Goal: Task Accomplishment & Management: Manage account settings

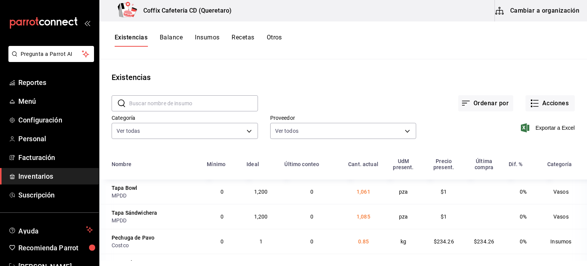
click at [199, 105] on input "text" at bounding box center [193, 103] width 129 height 15
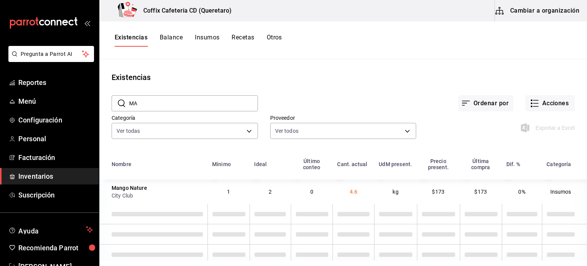
type input "M"
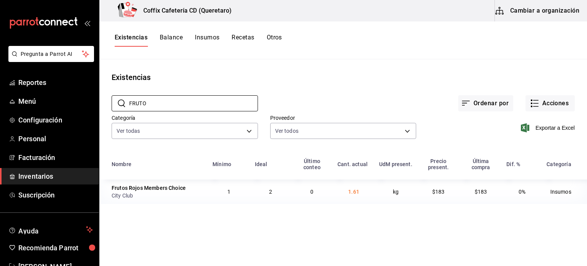
type input "FRUTO"
click at [546, 15] on button "Cambiar a organización" at bounding box center [538, 10] width 86 height 21
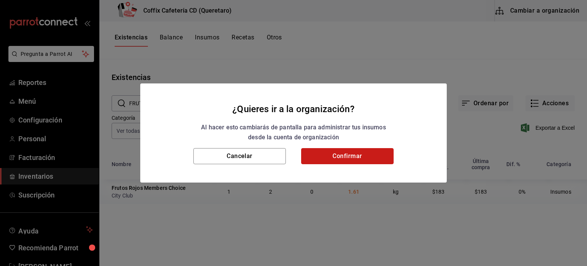
click at [367, 161] on button "Confirmar" at bounding box center [347, 156] width 93 height 16
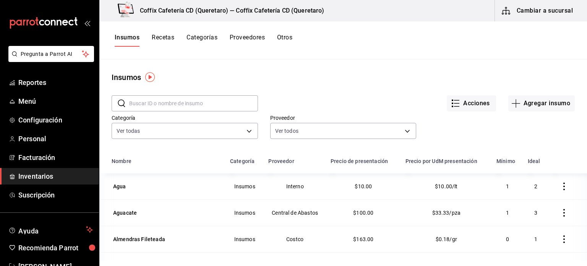
click at [163, 37] on button "Recetas" at bounding box center [163, 40] width 23 height 13
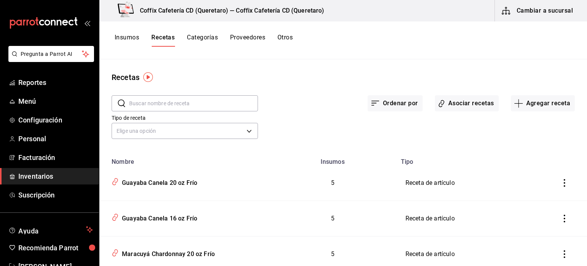
click at [238, 106] on input "text" at bounding box center [193, 103] width 129 height 15
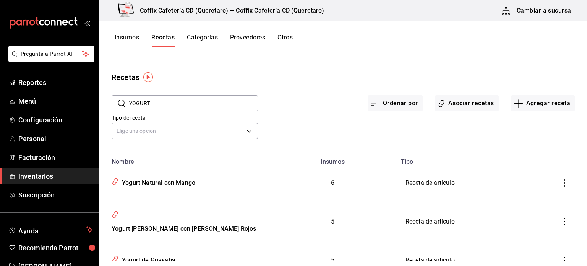
type input "YOGURT"
click at [350, 122] on div "Tipo de receta Elige una opción default" at bounding box center [337, 120] width 476 height 42
click at [216, 108] on input "YOGURT" at bounding box center [193, 103] width 129 height 15
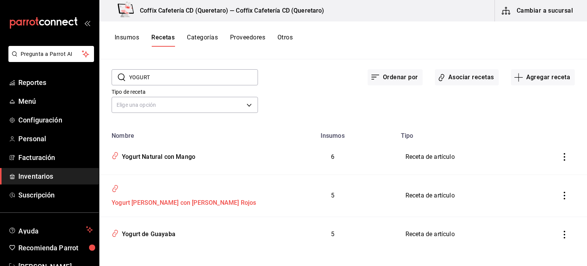
click at [194, 195] on div "Yogurt [PERSON_NAME] con Frutos Rojos" at bounding box center [183, 201] width 148 height 12
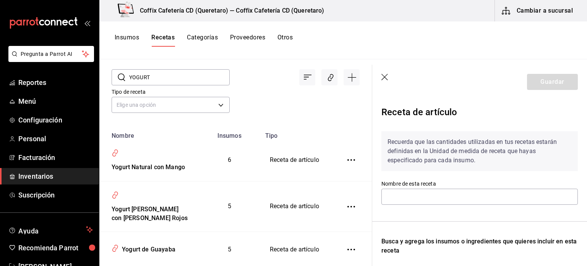
type input "Yogurt [PERSON_NAME] con Frutos Rojos"
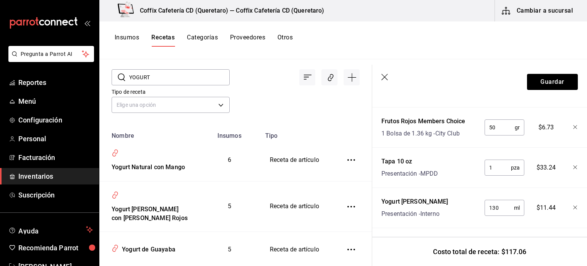
scroll to position [292, 0]
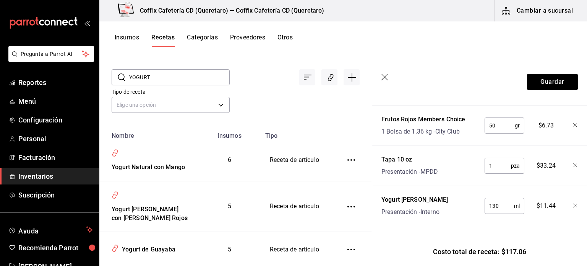
click at [54, 174] on span "Inventarios" at bounding box center [55, 176] width 75 height 10
click at [531, 14] on button "Cambiar a sucursal" at bounding box center [538, 10] width 86 height 21
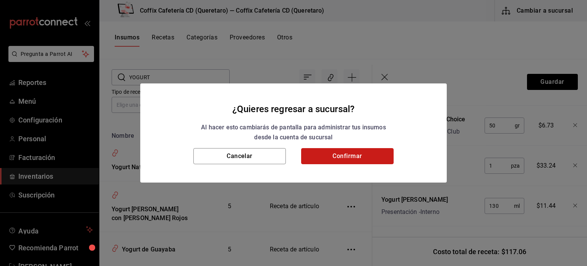
click at [373, 155] on button "Confirmar" at bounding box center [347, 156] width 93 height 16
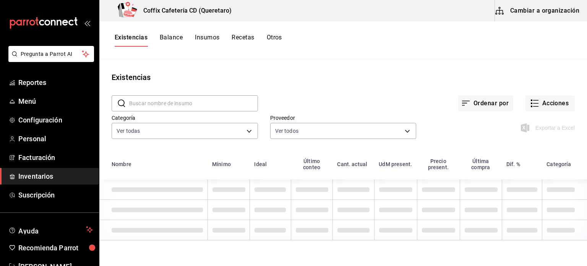
click at [211, 106] on input "text" at bounding box center [193, 103] width 129 height 15
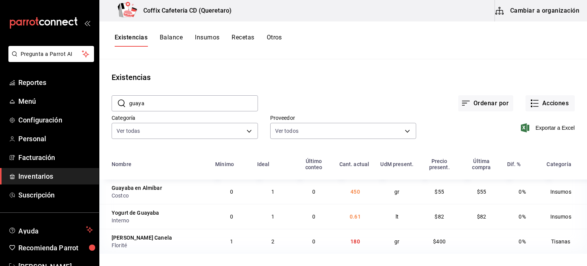
click at [194, 106] on input "guaya" at bounding box center [193, 103] width 129 height 15
type input "yogurt"
click at [465, 125] on div "Exportar a Excel" at bounding box center [495, 121] width 159 height 39
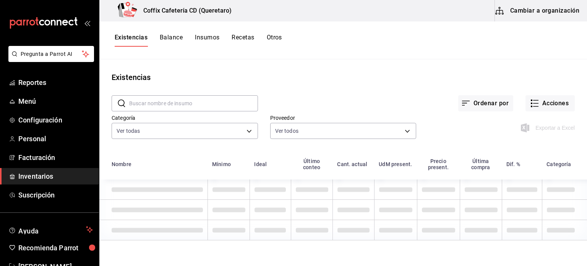
click at [206, 102] on input "text" at bounding box center [193, 103] width 129 height 15
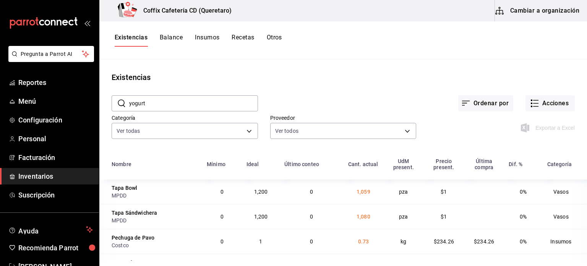
type input "yogurt"
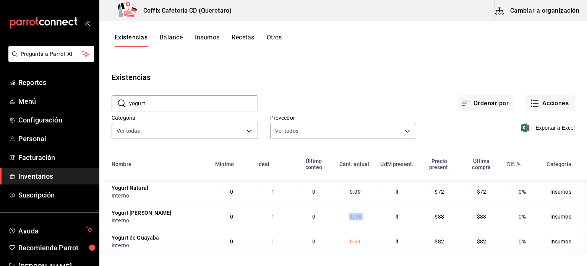
drag, startPoint x: 347, startPoint y: 215, endPoint x: 376, endPoint y: 217, distance: 28.7
click at [376, 217] on tr "Yogurt de Nuez Interno 0 1 0 -0.08 lt $88 $88 0% Insumos" at bounding box center [343, 216] width 488 height 25
click at [136, 214] on div "Yogurt [PERSON_NAME]" at bounding box center [142, 213] width 60 height 8
click at [523, 11] on button "Cambiar a organización" at bounding box center [538, 10] width 86 height 21
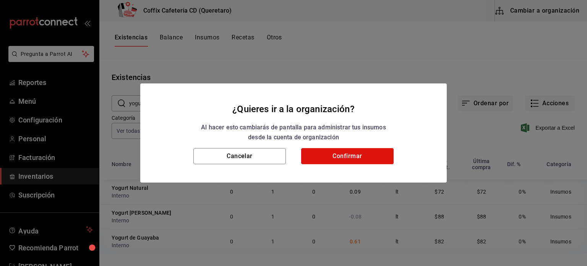
click at [359, 166] on div "Cancelar Confirmar" at bounding box center [293, 165] width 307 height 34
click at [341, 146] on h2 "¿Quieres ir a la organización? Al hacer esto cambiarás de pantalla para adminis…" at bounding box center [293, 115] width 307 height 65
click at [327, 162] on button "Confirmar" at bounding box center [347, 156] width 93 height 16
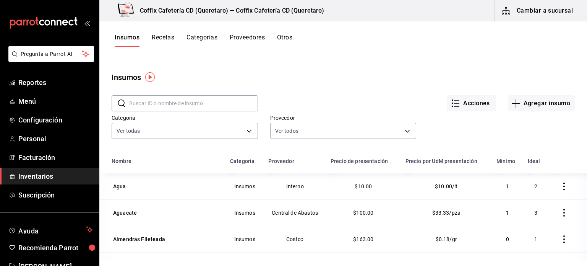
click at [130, 96] on input "text" at bounding box center [193, 103] width 129 height 15
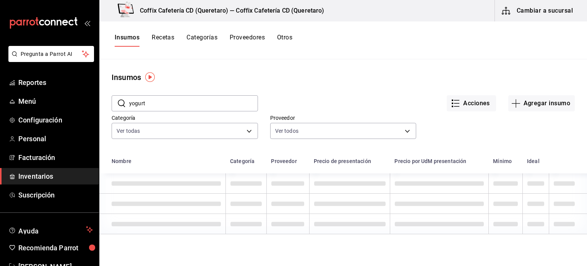
type input "yogurt"
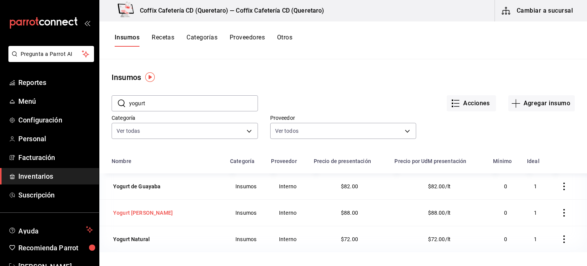
click at [145, 211] on div "Yogurt [PERSON_NAME]" at bounding box center [143, 213] width 60 height 8
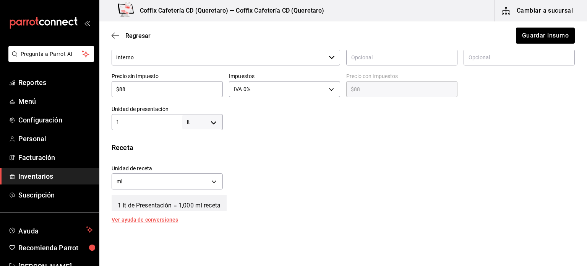
scroll to position [173, 0]
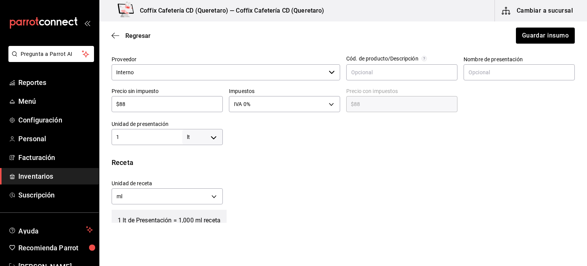
click at [155, 143] on div "1 lt LITER ​" at bounding box center [167, 137] width 111 height 16
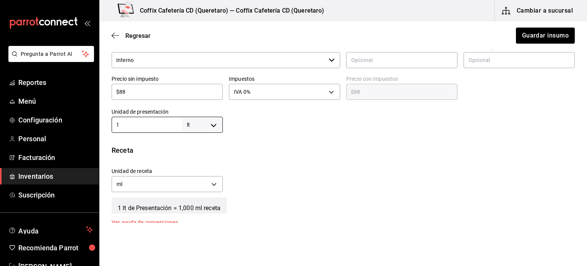
scroll to position [189, 0]
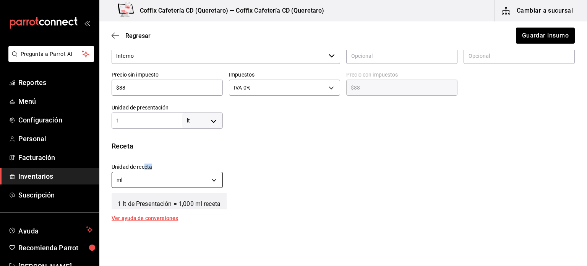
drag, startPoint x: 145, startPoint y: 168, endPoint x: 134, endPoint y: 177, distance: 14.4
click at [134, 177] on div "Unidad de receta ml MILLILITER" at bounding box center [167, 176] width 111 height 27
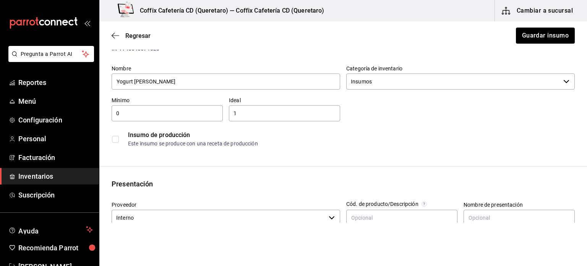
scroll to position [8, 0]
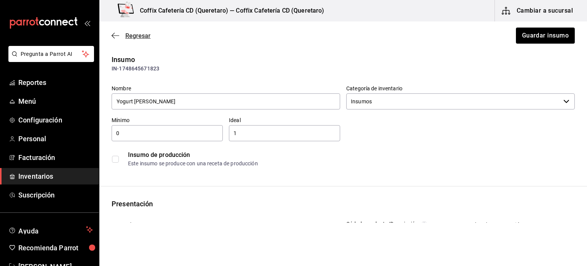
click at [129, 33] on span "Regresar" at bounding box center [137, 35] width 25 height 7
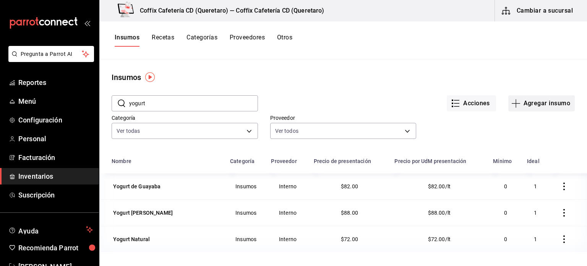
click at [546, 101] on button "Agregar insumo" at bounding box center [542, 103] width 67 height 16
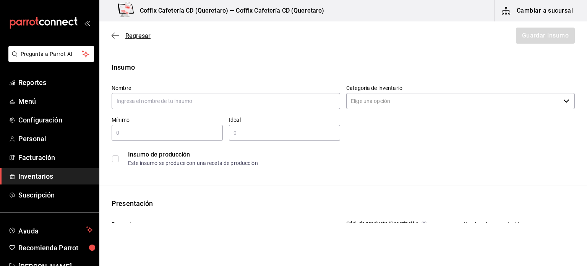
click at [147, 33] on span "Regresar" at bounding box center [137, 35] width 25 height 7
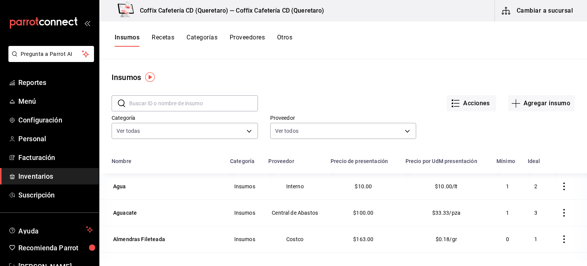
click at [363, 86] on div "Acciones Agregar insumo" at bounding box center [416, 97] width 317 height 28
click at [138, 39] on button "Insumos" at bounding box center [127, 40] width 25 height 13
click at [56, 178] on span "Inventarios" at bounding box center [55, 176] width 75 height 10
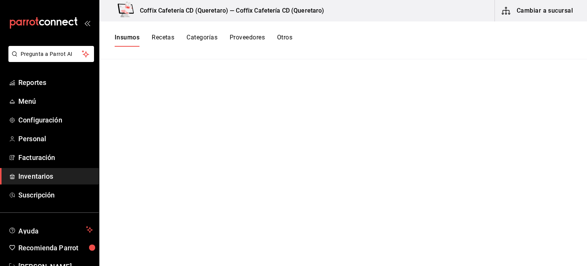
click at [539, 18] on button "Cambiar a sucursal" at bounding box center [538, 10] width 86 height 21
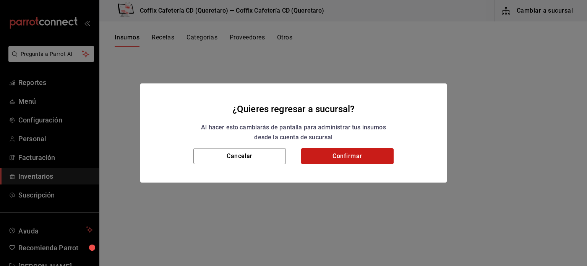
click at [374, 161] on button "Confirmar" at bounding box center [347, 156] width 93 height 16
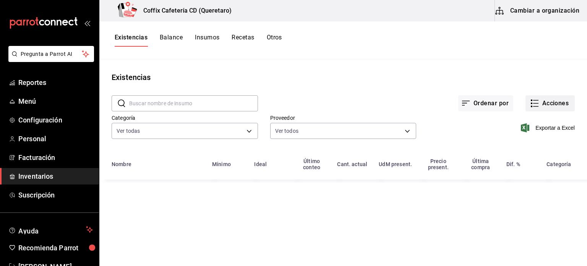
click at [554, 104] on button "Acciones" at bounding box center [550, 103] width 49 height 16
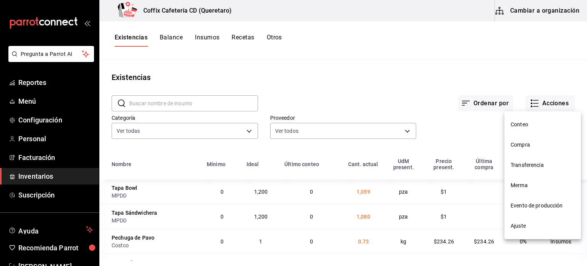
click at [538, 140] on li "Compra" at bounding box center [543, 145] width 76 height 20
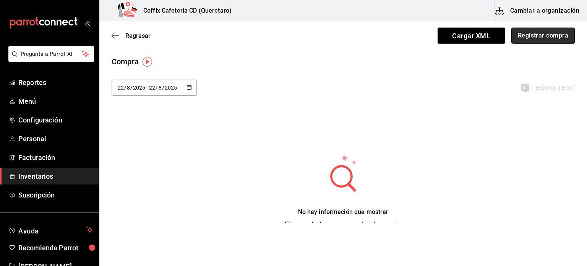
click at [542, 35] on button "Registrar compra" at bounding box center [543, 36] width 63 height 16
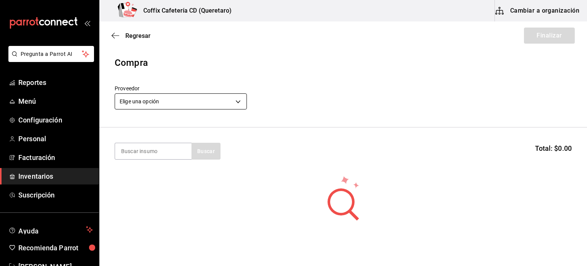
click at [201, 107] on body "Pregunta a Parrot AI Reportes Menú Configuración Personal Facturación Inventari…" at bounding box center [293, 111] width 587 height 223
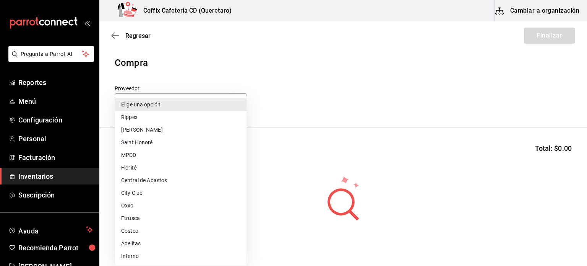
click at [174, 253] on li "Interno" at bounding box center [181, 256] width 132 height 13
type input "381982f7-1f14-4a61-a6fd-7417c2332bd8"
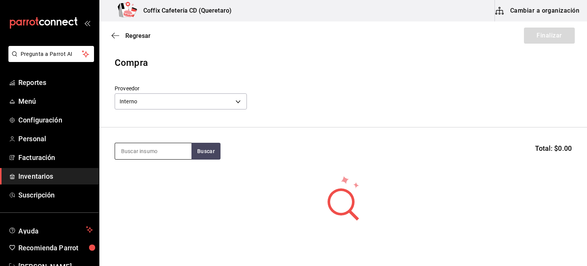
click at [144, 155] on input at bounding box center [153, 151] width 76 height 16
type input "yogu"
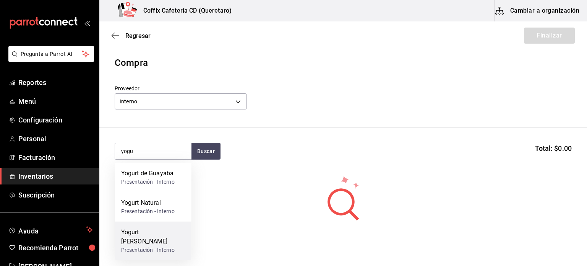
click at [171, 246] on div "Presentación - Interno" at bounding box center [153, 250] width 64 height 8
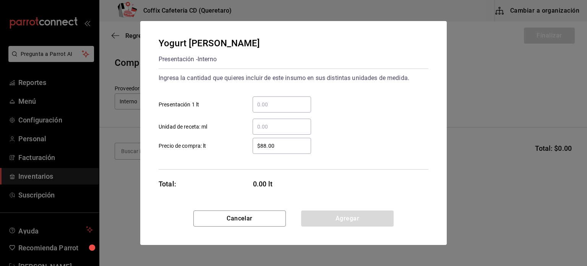
click at [294, 102] on input "​ Presentación 1 lt" at bounding box center [282, 104] width 58 height 9
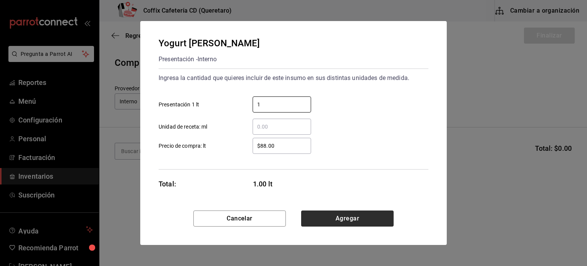
type input "1"
click at [346, 224] on button "Agregar" at bounding box center [347, 218] width 93 height 16
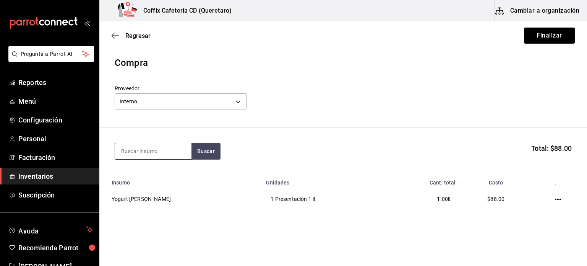
click at [163, 157] on input at bounding box center [153, 151] width 76 height 16
type input "yogurt"
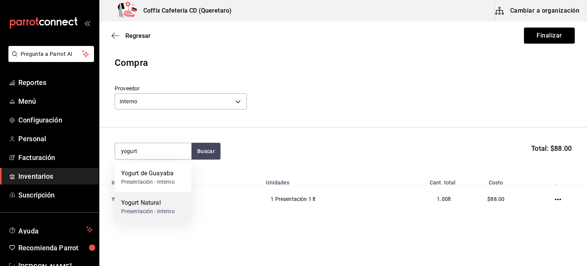
click at [177, 199] on div "Yogurt Natural Presentación - Interno" at bounding box center [153, 206] width 76 height 29
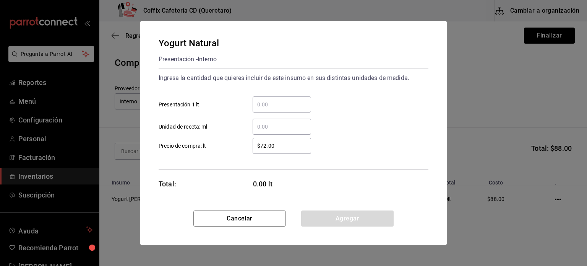
click at [295, 105] on input "​ Presentación 1 lt" at bounding box center [282, 104] width 58 height 9
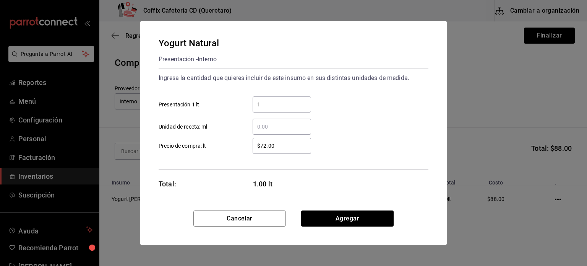
type input "1"
click at [336, 218] on button "Agregar" at bounding box center [347, 218] width 93 height 16
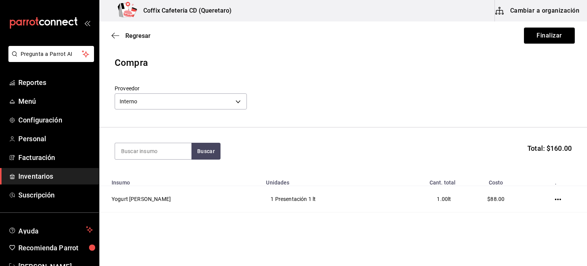
scroll to position [40, 0]
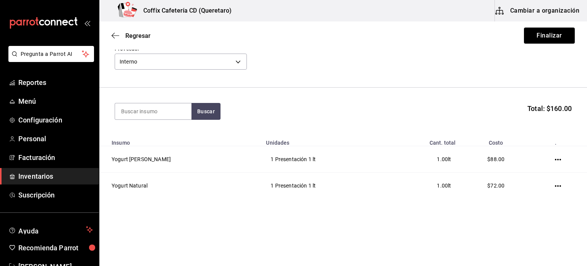
drag, startPoint x: 538, startPoint y: 44, endPoint x: 562, endPoint y: 24, distance: 30.9
click at [562, 24] on div "Regresar Finalizar" at bounding box center [343, 35] width 488 height 28
click at [545, 33] on button "Finalizar" at bounding box center [549, 36] width 51 height 16
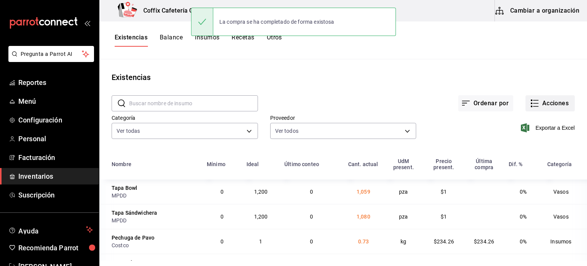
click at [551, 99] on button "Acciones" at bounding box center [550, 103] width 49 height 16
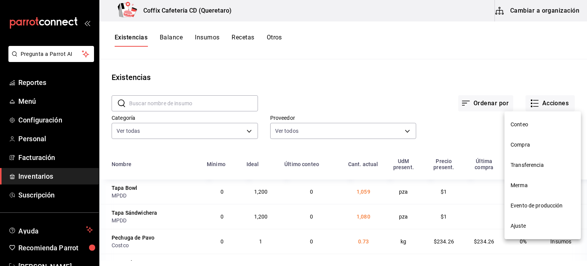
click at [537, 149] on li "Compra" at bounding box center [543, 145] width 76 height 20
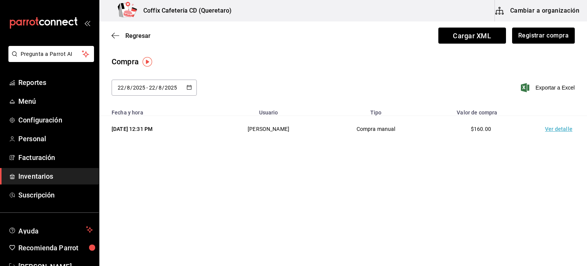
click at [190, 84] on icon "button" at bounding box center [189, 86] width 5 height 5
click at [166, 132] on li "Ayer" at bounding box center [148, 128] width 72 height 17
type input "2025-08-21"
type input "21"
type input "2025-08-21"
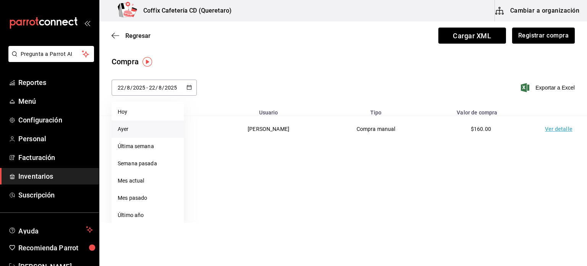
type input "21"
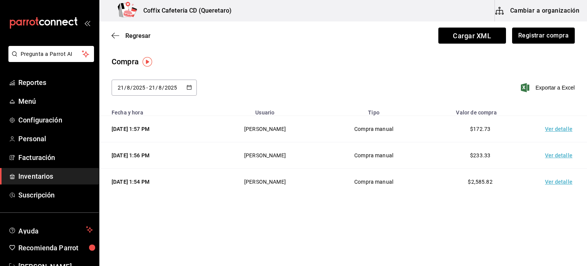
click at [565, 158] on td "Ver detalle" at bounding box center [561, 155] width 54 height 26
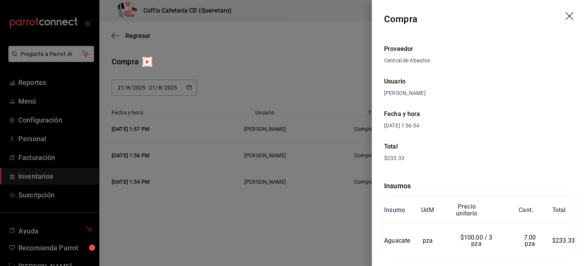
scroll to position [19, 0]
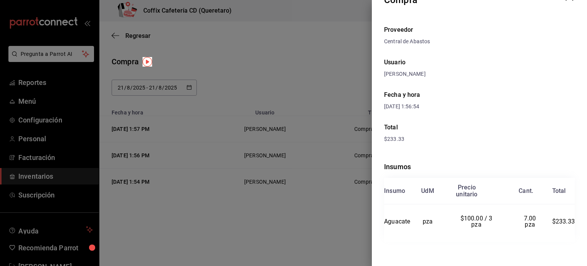
click at [263, 164] on div at bounding box center [293, 133] width 587 height 266
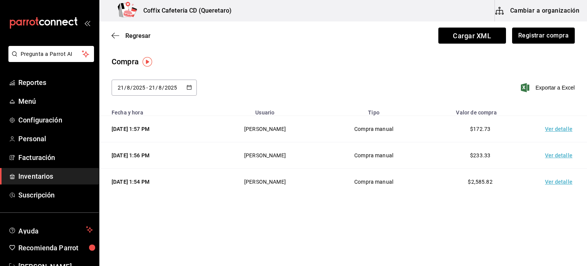
click at [566, 131] on td "Ver detalle" at bounding box center [561, 129] width 54 height 26
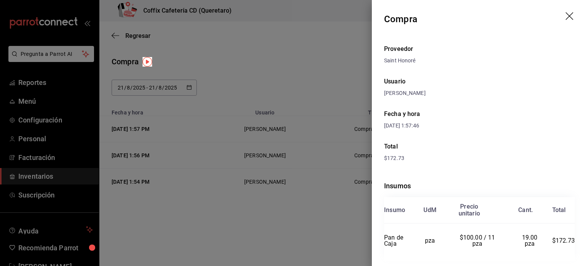
click at [304, 104] on div at bounding box center [293, 133] width 587 height 266
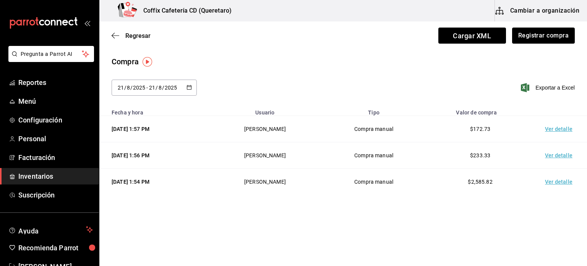
click at [182, 83] on div "2025-08-21 21 / 8 / 2025 - 2025-08-21 21 / 8 / 2025" at bounding box center [154, 88] width 85 height 16
click at [188, 61] on div "Compra 2025-08-21 21 / 8 / 2025 - 2025-08-21 21 / 8 / 2025 agosto de 2025 lun m…" at bounding box center [343, 80] width 488 height 49
click at [190, 89] on icon "button" at bounding box center [189, 86] width 5 height 5
click at [244, 94] on div "2025-08-21 21 / 8 / 2025 - 2025-08-21 21 / 8 / 2025 agosto de 2025 lun mar mié …" at bounding box center [343, 92] width 488 height 25
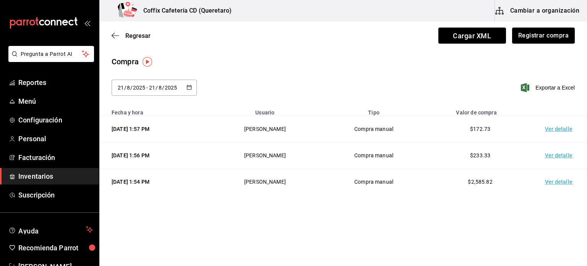
click at [158, 86] on input "8" at bounding box center [160, 87] width 4 height 6
click at [124, 85] on input "21" at bounding box center [120, 87] width 7 height 6
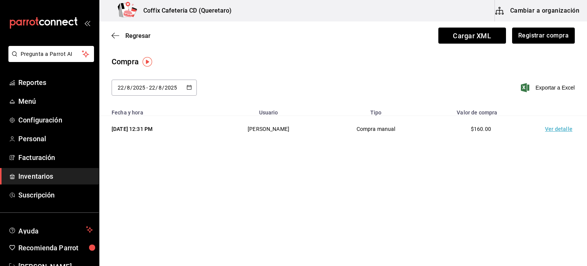
click at [188, 89] on \(Stroke\) "button" at bounding box center [189, 87] width 5 height 4
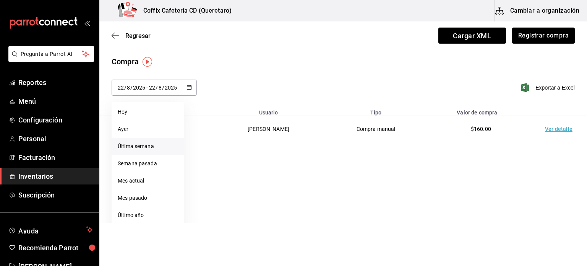
click at [158, 146] on li "Última semana" at bounding box center [148, 146] width 72 height 17
type input "2025-08-17"
type input "17"
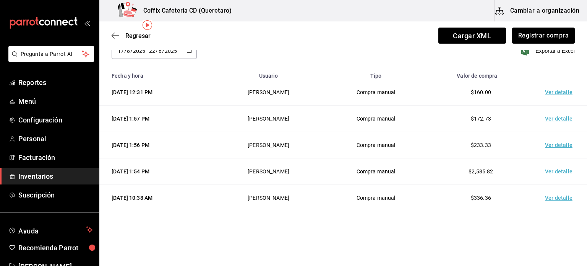
scroll to position [37, 0]
click at [560, 196] on td "Ver detalle" at bounding box center [561, 198] width 54 height 26
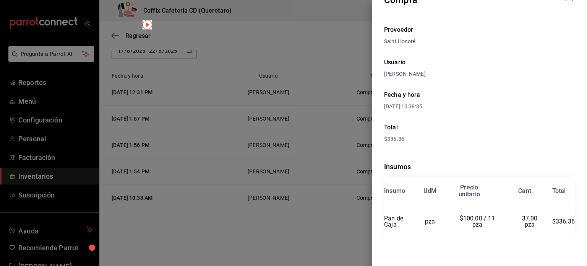
scroll to position [0, 0]
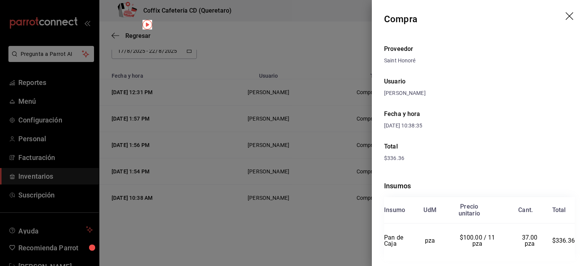
click at [278, 169] on div at bounding box center [293, 133] width 587 height 266
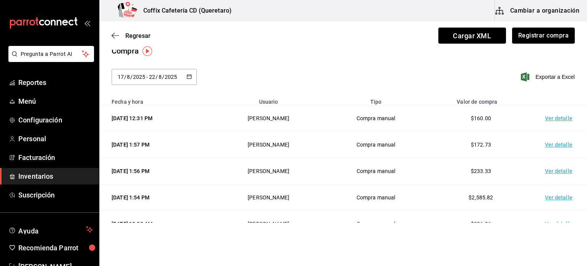
scroll to position [10, 0]
click at [144, 36] on span "Regresar" at bounding box center [137, 35] width 25 height 7
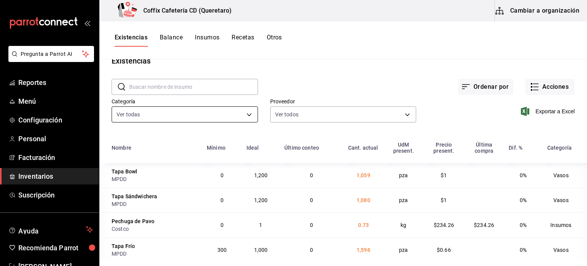
scroll to position [17, 0]
click at [195, 85] on input "text" at bounding box center [193, 86] width 129 height 15
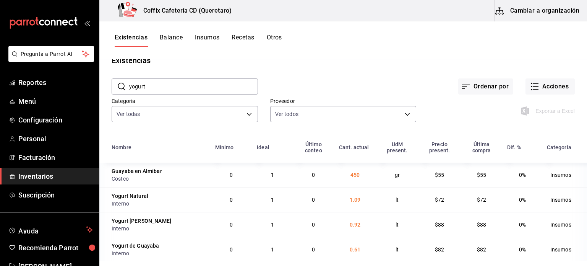
scroll to position [0, 0]
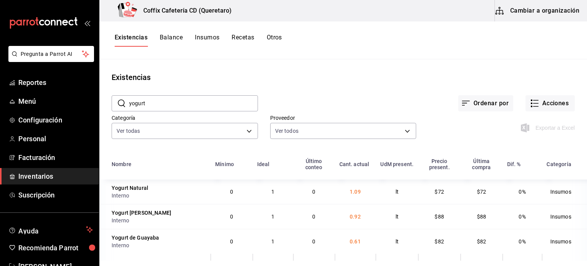
type input "yogurt"
click at [457, 133] on div "Exportar a Excel" at bounding box center [495, 121] width 159 height 39
drag, startPoint x: 351, startPoint y: 240, endPoint x: 370, endPoint y: 246, distance: 20.2
click at [370, 246] on td "0.61" at bounding box center [355, 241] width 41 height 25
click at [535, 104] on icon "button" at bounding box center [534, 103] width 9 height 9
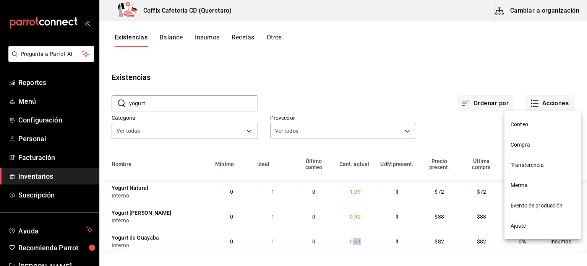
click at [542, 176] on li "Merma" at bounding box center [543, 185] width 76 height 20
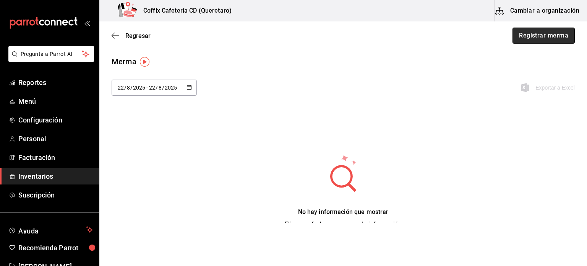
click at [521, 38] on button "Registrar merma" at bounding box center [544, 36] width 62 height 16
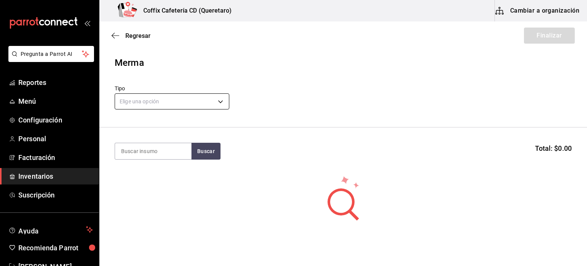
click at [196, 104] on body "Pregunta a Parrot AI Reportes Menú Configuración Personal Facturación Inventari…" at bounding box center [293, 111] width 587 height 223
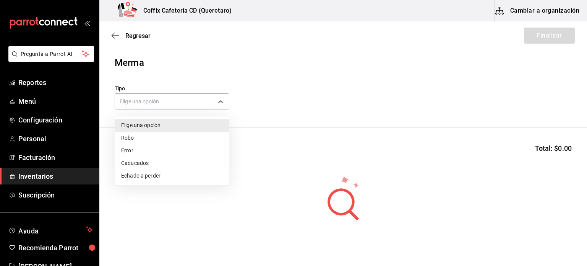
click at [179, 180] on li "Echado a perder" at bounding box center [172, 175] width 114 height 13
type input "SPOILED"
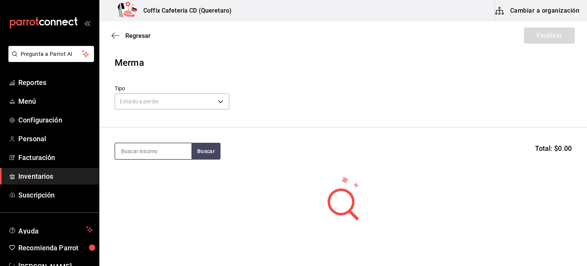
click at [153, 147] on input at bounding box center [153, 151] width 76 height 16
type input "guaya"
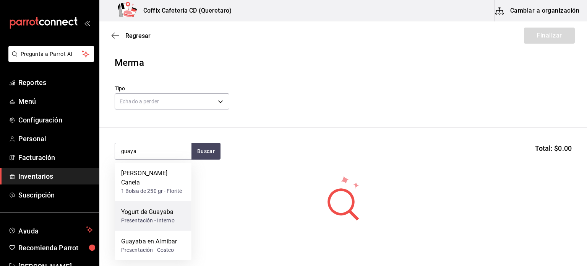
click at [159, 211] on div "Yogurt de Guayaba" at bounding box center [148, 211] width 54 height 9
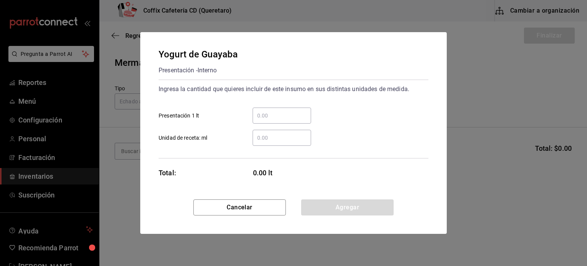
click at [293, 136] on input "​ Unidad de receta: ml" at bounding box center [282, 137] width 58 height 9
click at [291, 115] on input "​ Presentación 1 lt" at bounding box center [282, 115] width 58 height 9
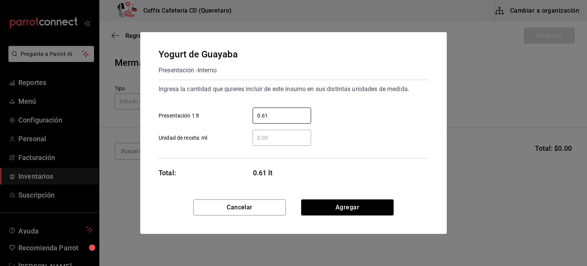
type input "0.61"
click at [361, 198] on div "Yogurt de Guayaba Presentación - Interno Ingresa la cantidad que quieres inclui…" at bounding box center [293, 115] width 307 height 167
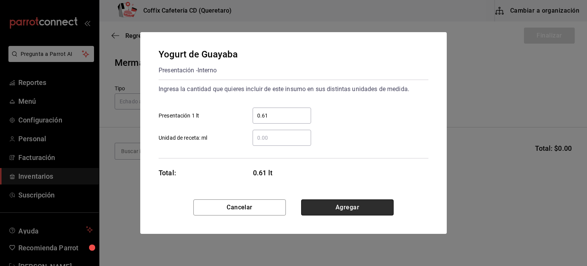
click at [352, 204] on button "Agregar" at bounding box center [347, 207] width 93 height 16
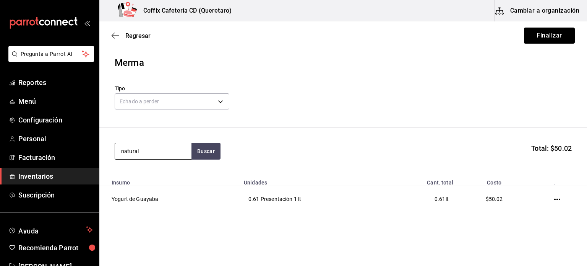
type input "natural"
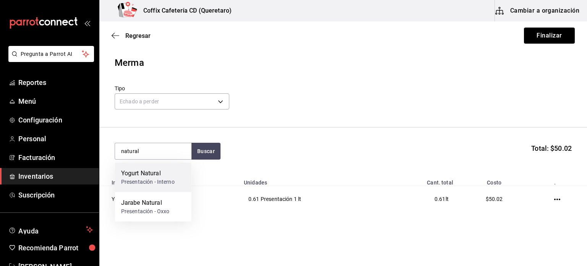
click at [165, 178] on div "Presentación - Interno" at bounding box center [148, 182] width 54 height 8
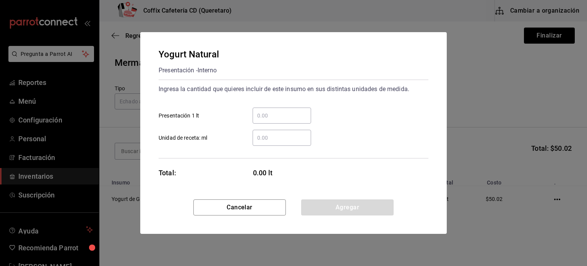
click at [289, 118] on input "​ Presentación 1 lt" at bounding box center [282, 115] width 58 height 9
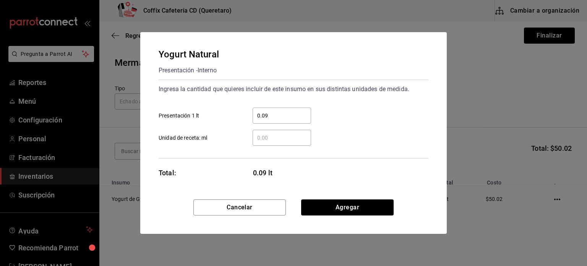
type input "0.09"
click at [330, 211] on button "Agregar" at bounding box center [347, 207] width 93 height 16
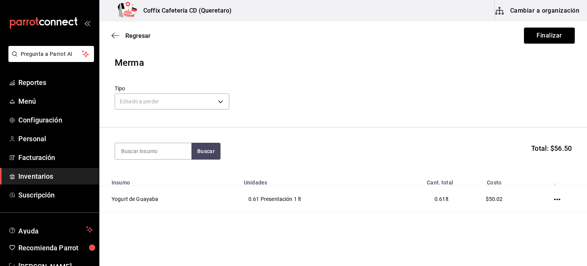
scroll to position [40, 0]
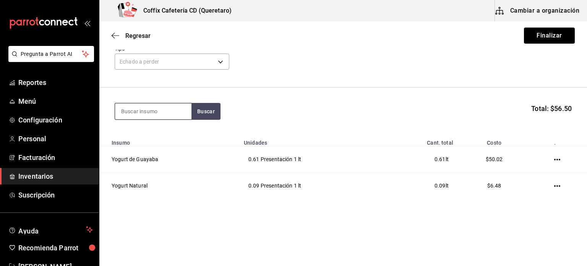
click at [163, 115] on input at bounding box center [153, 111] width 76 height 16
type input "nuez"
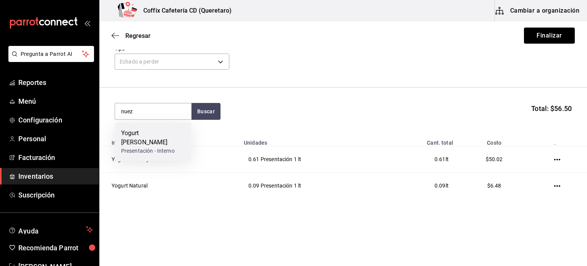
click at [167, 131] on div "Yogurt [PERSON_NAME]" at bounding box center [153, 137] width 64 height 18
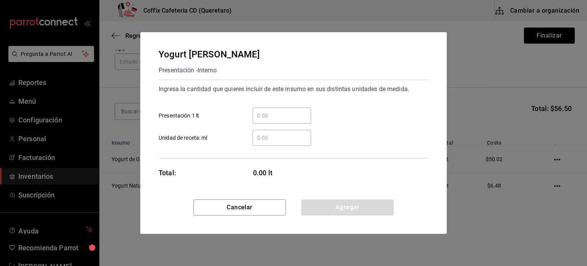
click at [284, 142] on div "​" at bounding box center [282, 138] width 58 height 16
click at [284, 142] on input "​ Unidad de receta: ml" at bounding box center [282, 137] width 58 height 9
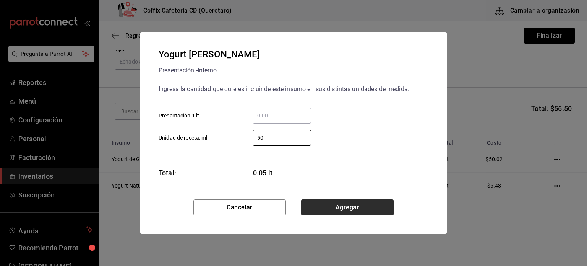
type input "50"
click at [345, 210] on button "Agregar" at bounding box center [347, 207] width 93 height 16
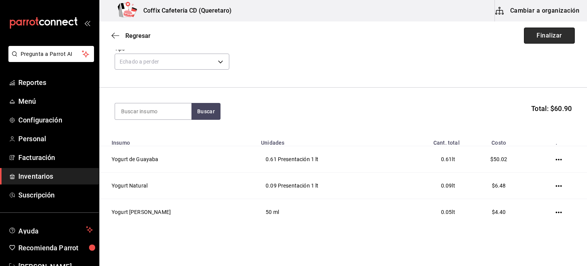
click at [530, 38] on button "Finalizar" at bounding box center [549, 36] width 51 height 16
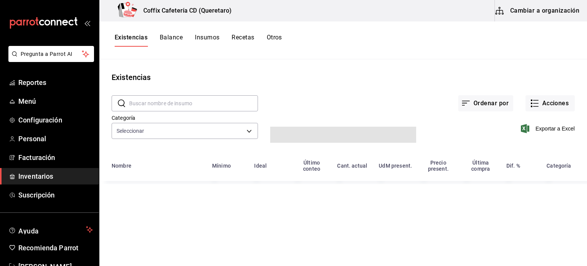
type input "253cc11b-f3ad-4845-aa12-2fa91aceb89d,d610eae4-484d-4fb6-9d51-51d6cfb2cabf,b6563…"
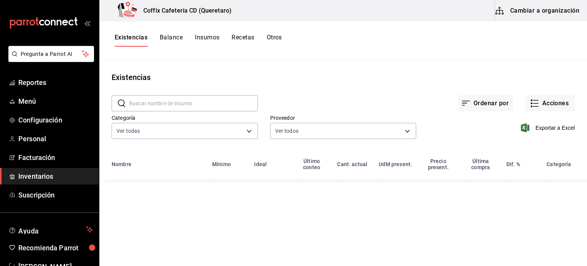
click at [218, 107] on input "text" at bounding box center [193, 103] width 129 height 15
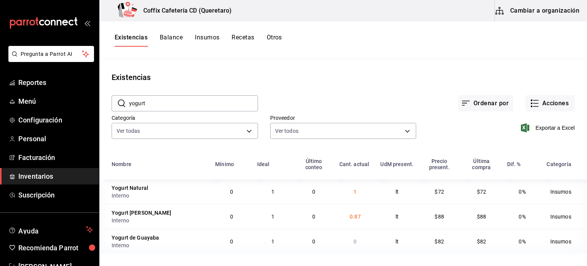
type input "yogurt"
click at [363, 212] on td "0.87" at bounding box center [355, 216] width 41 height 25
drag, startPoint x: 364, startPoint y: 215, endPoint x: 336, endPoint y: 225, distance: 29.3
click at [336, 225] on td "0.87" at bounding box center [355, 216] width 41 height 25
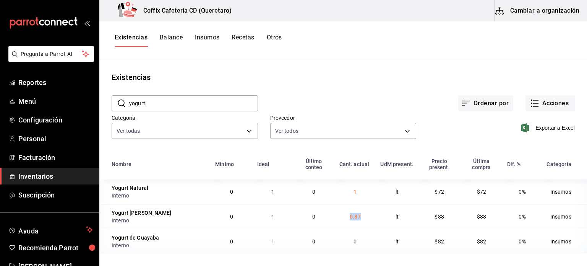
copy span "0.87"
drag, startPoint x: 367, startPoint y: 188, endPoint x: 346, endPoint y: 195, distance: 22.5
click at [346, 195] on td "1" at bounding box center [355, 191] width 41 height 24
copy span "1"
click at [376, 230] on td "lt" at bounding box center [397, 241] width 42 height 25
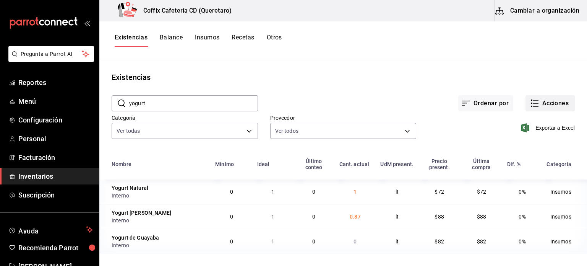
click at [543, 106] on button "Acciones" at bounding box center [550, 103] width 49 height 16
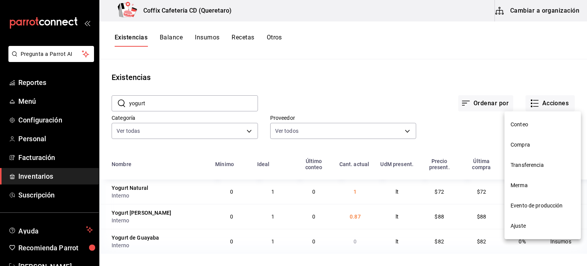
click at [537, 231] on li "Ajuste" at bounding box center [543, 226] width 76 height 20
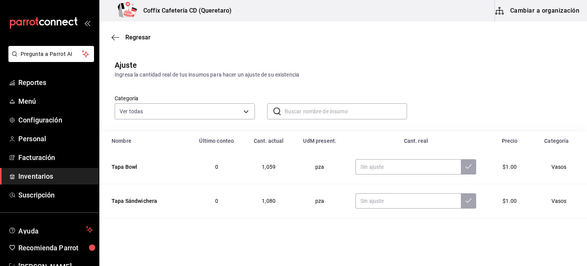
click at [296, 107] on input "text" at bounding box center [346, 111] width 123 height 15
type input "n"
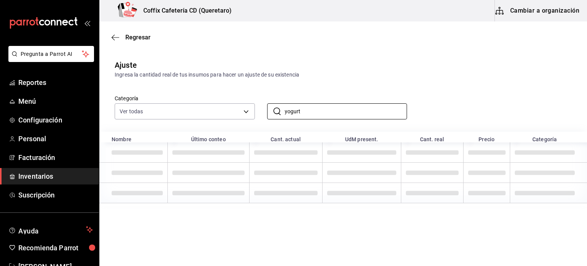
type input "yogurt"
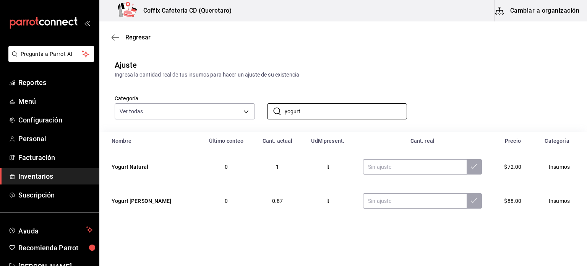
scroll to position [15, 0]
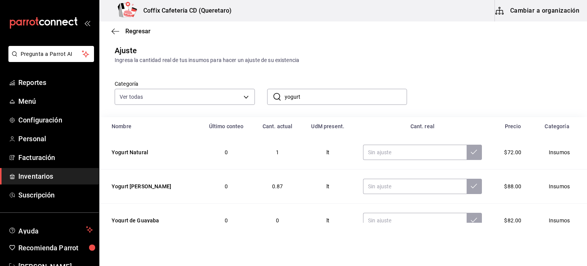
click at [514, 107] on div "Categoría Ver todas 253cc11b-f3ad-4845-aa12-2fa91aceb89d,d610eae4-484d-4fb6-9d5…" at bounding box center [343, 90] width 488 height 53
click at [433, 185] on input "text" at bounding box center [415, 186] width 104 height 15
type input "270.00"
click at [471, 187] on icon at bounding box center [474, 186] width 6 height 6
click at [421, 164] on td at bounding box center [422, 152] width 137 height 34
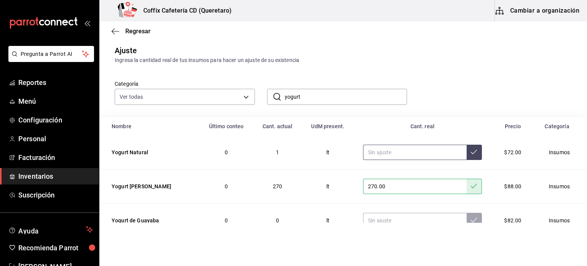
click at [419, 157] on input "text" at bounding box center [415, 152] width 104 height 15
type input "650.00"
click at [468, 153] on button at bounding box center [474, 152] width 15 height 15
click at [117, 26] on div "Regresar" at bounding box center [343, 30] width 488 height 19
click at [115, 29] on icon "button" at bounding box center [116, 31] width 8 height 7
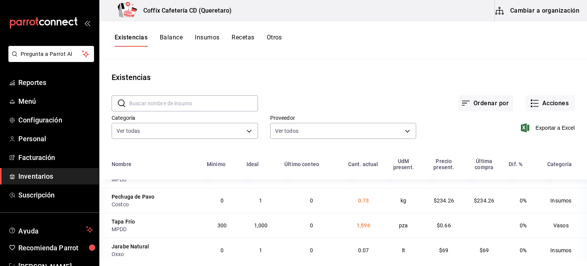
scroll to position [32, 0]
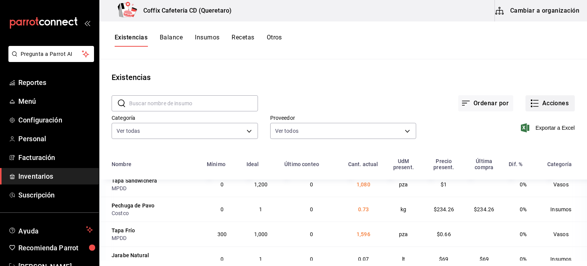
click at [567, 102] on button "Acciones" at bounding box center [550, 103] width 49 height 16
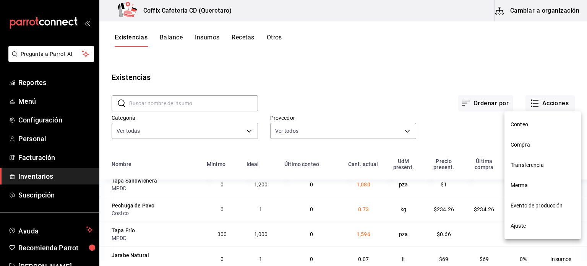
click at [518, 187] on span "Merma" at bounding box center [543, 185] width 64 height 8
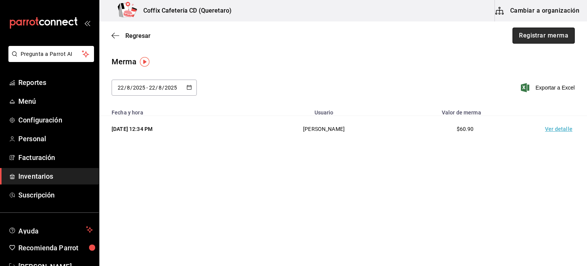
click at [546, 36] on button "Registrar merma" at bounding box center [544, 36] width 62 height 16
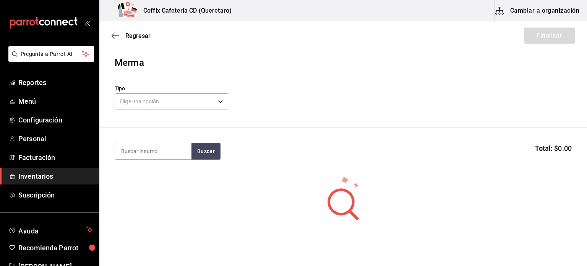
click at [211, 91] on div "Elige una opción default" at bounding box center [172, 100] width 115 height 20
click at [206, 97] on body "Pregunta a Parrot AI Reportes Menú Configuración Personal Facturación Inventari…" at bounding box center [293, 111] width 587 height 223
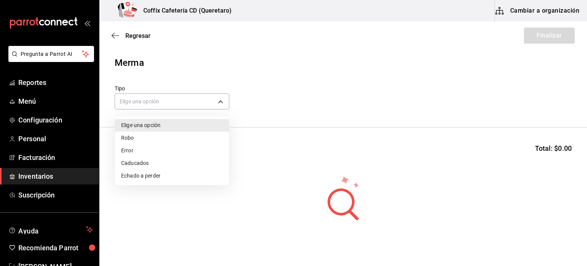
click at [161, 177] on li "Echado a perder" at bounding box center [172, 175] width 114 height 13
type input "SPOILED"
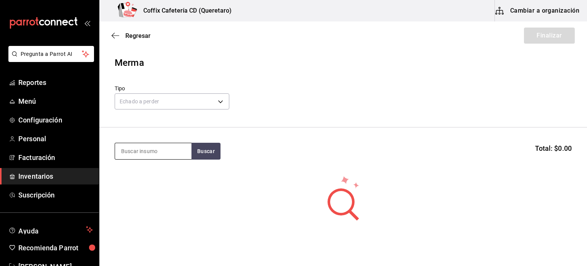
click at [153, 149] on input at bounding box center [153, 151] width 76 height 16
type input "CHERRY"
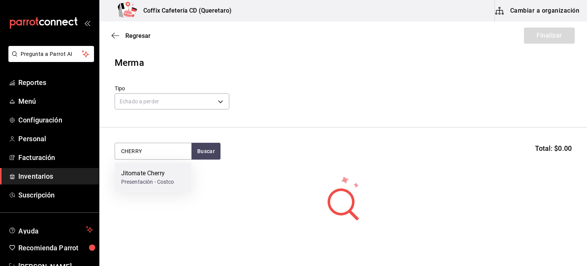
click at [167, 185] on div "Presentación - Costco" at bounding box center [147, 182] width 53 height 8
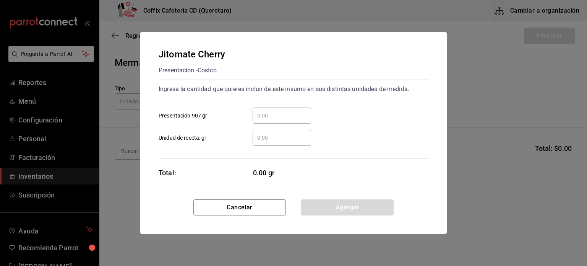
click at [284, 119] on input "​ Presentación 907 gr" at bounding box center [282, 115] width 58 height 9
click at [258, 137] on input "​ Unidad de receta: gr" at bounding box center [282, 137] width 58 height 9
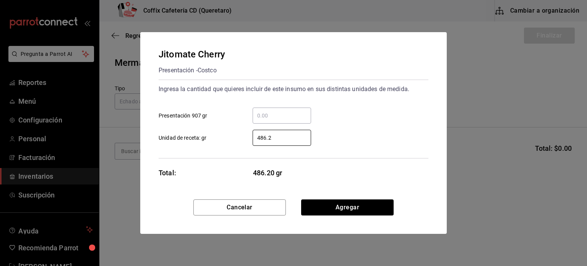
type input "486.2"
drag, startPoint x: 340, startPoint y: 221, endPoint x: 364, endPoint y: 213, distance: 25.9
click at [364, 213] on div "Cancelar Agregar" at bounding box center [293, 216] width 307 height 34
click at [364, 213] on button "Agregar" at bounding box center [347, 207] width 93 height 16
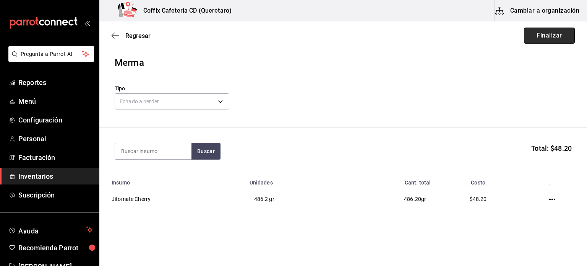
click at [543, 35] on button "Finalizar" at bounding box center [549, 36] width 51 height 16
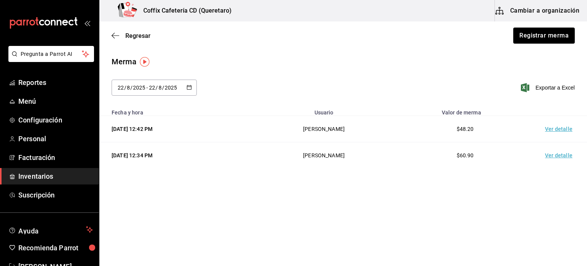
click at [55, 175] on span "Inventarios" at bounding box center [55, 176] width 75 height 10
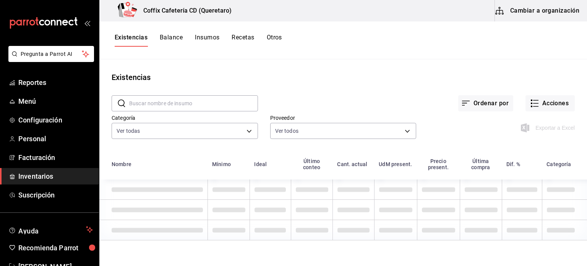
click at [177, 104] on input "text" at bounding box center [193, 103] width 129 height 15
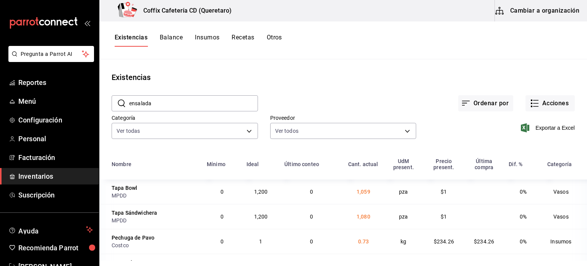
type input "ensalada"
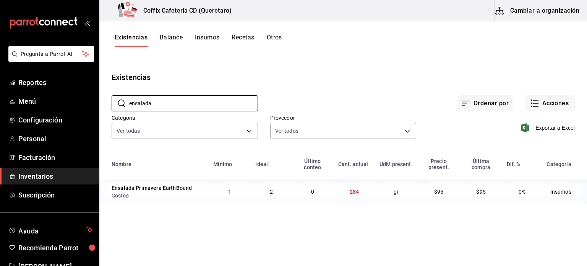
click at [360, 193] on td "284" at bounding box center [354, 191] width 41 height 24
click at [523, 15] on button "Cambiar a organización" at bounding box center [538, 10] width 86 height 21
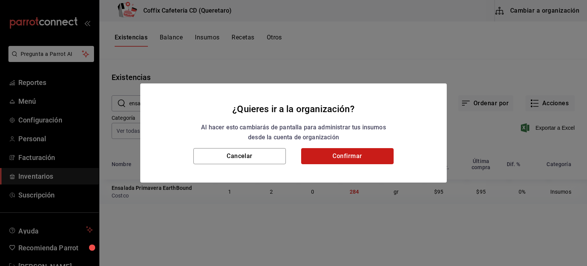
click at [376, 157] on button "Confirmar" at bounding box center [347, 156] width 93 height 16
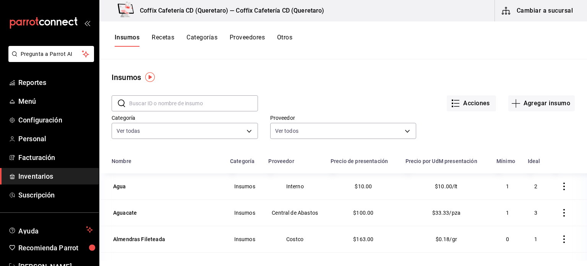
click at [168, 36] on button "Recetas" at bounding box center [163, 40] width 23 height 13
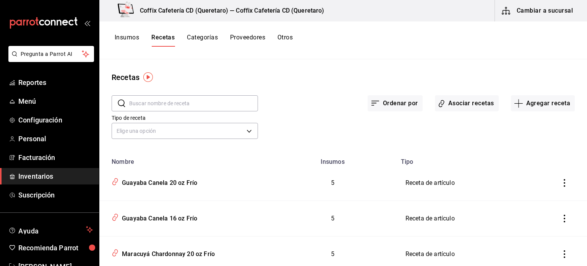
click at [205, 94] on div "​ ​" at bounding box center [178, 97] width 159 height 28
click at [199, 102] on input "text" at bounding box center [193, 103] width 129 height 15
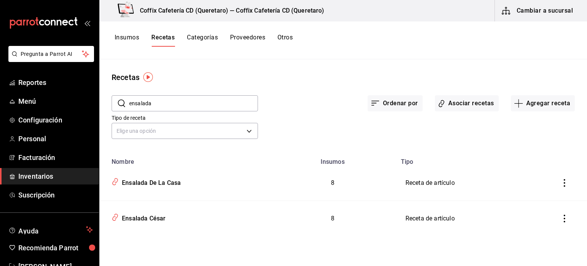
type input "ensalada"
click at [151, 180] on div "Ensalada De La Casa" at bounding box center [150, 181] width 62 height 12
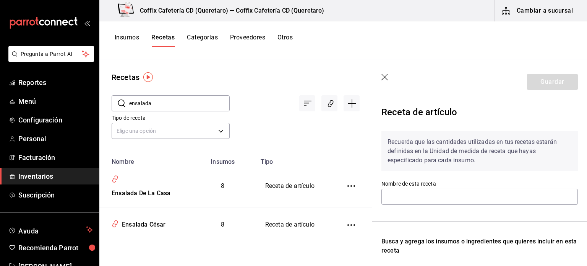
type input "Ensalada De La Casa"
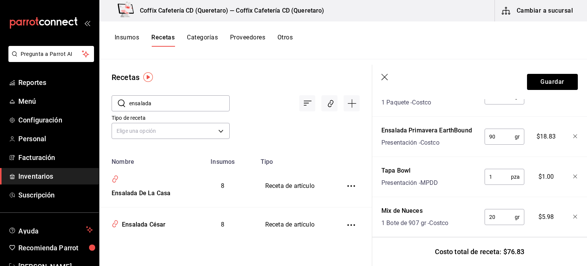
scroll to position [278, 0]
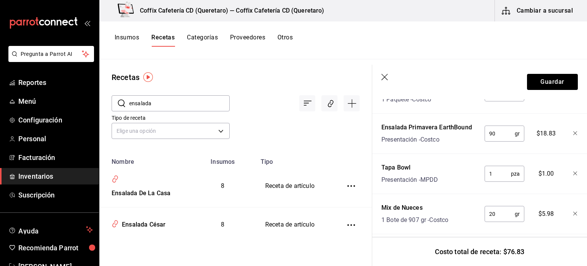
click at [513, 129] on div "90 gr ​" at bounding box center [505, 133] width 40 height 16
drag, startPoint x: 505, startPoint y: 130, endPoint x: 453, endPoint y: 137, distance: 52.5
click at [453, 137] on div "Ensalada Primavera EarthBound Presentación - Costco 90 gr ​ $18.83" at bounding box center [479, 132] width 200 height 24
type input "50"
click at [542, 87] on button "Guardar" at bounding box center [552, 82] width 51 height 16
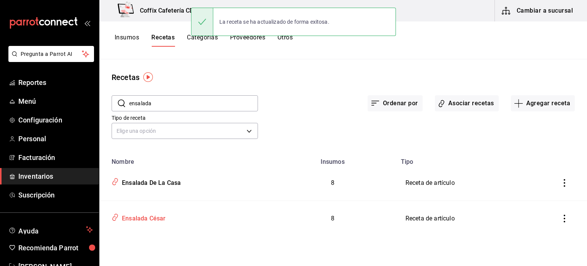
click at [164, 216] on div "Ensalada César" at bounding box center [142, 217] width 47 height 12
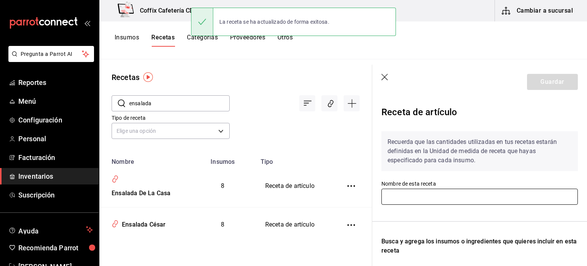
type input "Ensalada César"
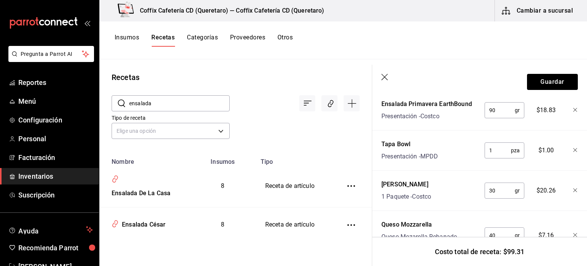
scroll to position [220, 0]
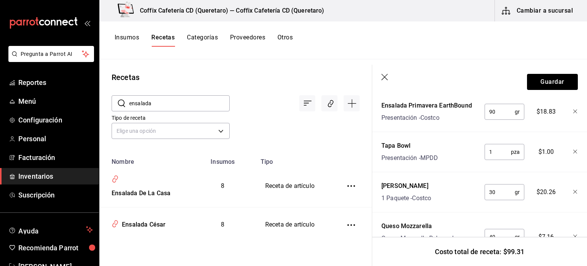
click at [503, 110] on input "90" at bounding box center [500, 111] width 30 height 15
type input "50"
click at [534, 87] on button "Guardar" at bounding box center [552, 82] width 51 height 16
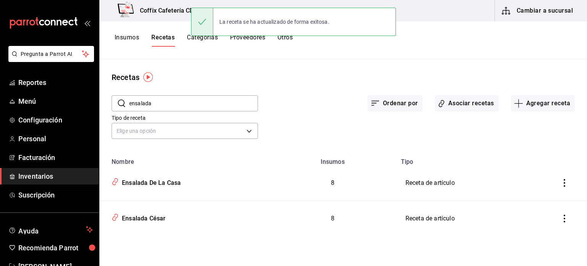
click at [130, 37] on button "Insumos" at bounding box center [127, 40] width 24 height 13
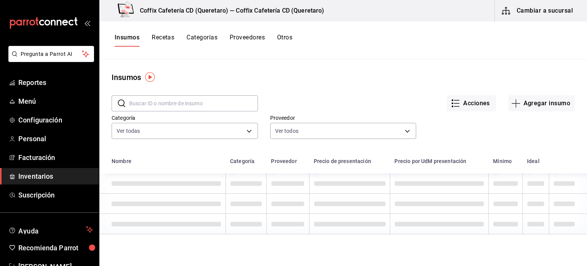
click at [542, 16] on button "Cambiar a sucursal" at bounding box center [538, 10] width 86 height 21
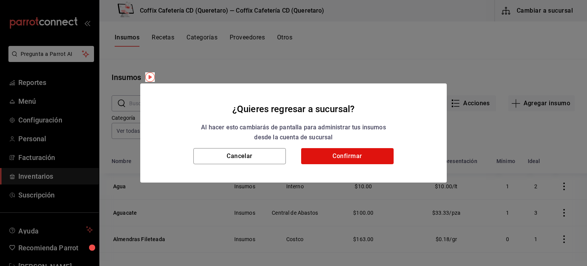
click at [367, 146] on h2 "¿Quieres regresar a sucursal? Al hacer esto cambiarás de pantalla para administ…" at bounding box center [293, 115] width 307 height 65
click at [351, 162] on button "Confirmar" at bounding box center [347, 156] width 93 height 16
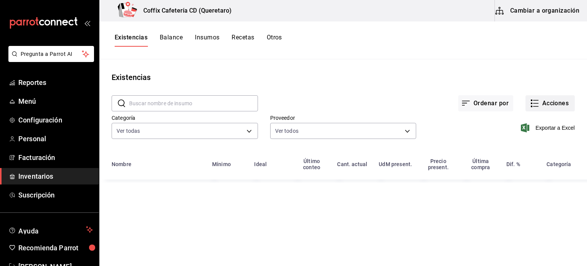
click at [543, 103] on button "Acciones" at bounding box center [550, 103] width 49 height 16
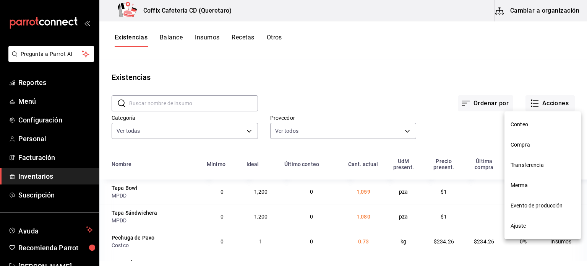
click at [528, 146] on span "Compra" at bounding box center [543, 145] width 64 height 8
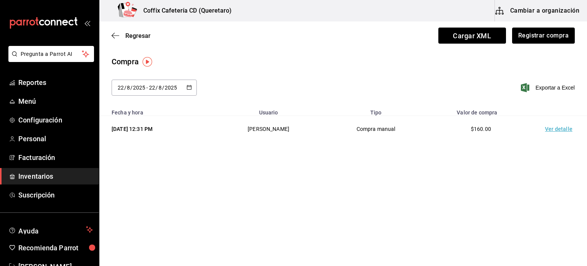
click at [188, 86] on icon "button" at bounding box center [189, 86] width 5 height 5
click at [164, 134] on li "Ayer" at bounding box center [148, 128] width 72 height 17
type input "2025-08-21"
type input "21"
type input "2025-08-21"
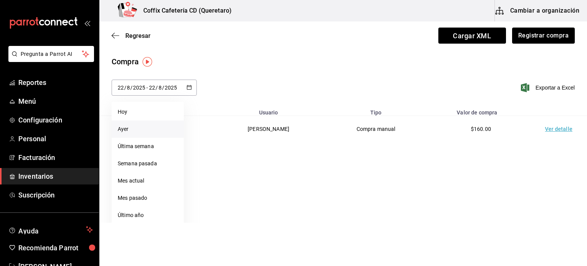
type input "21"
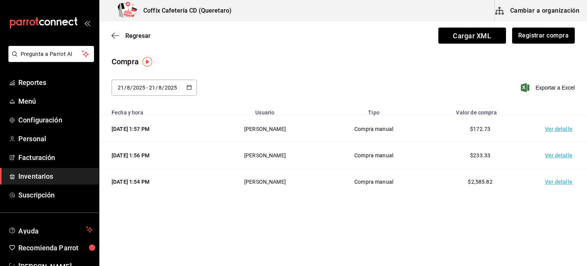
click at [555, 182] on td "Ver detalle" at bounding box center [561, 182] width 54 height 26
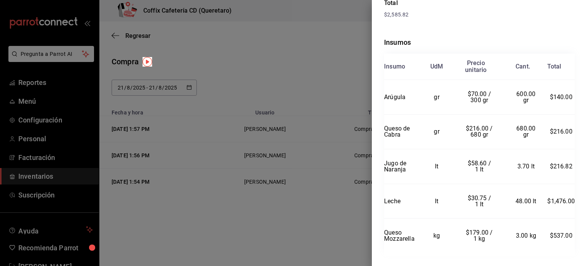
scroll to position [148, 0]
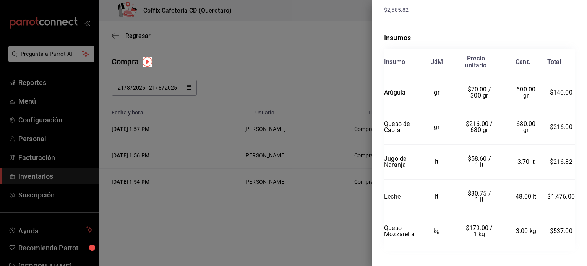
click at [175, 94] on div at bounding box center [293, 133] width 587 height 266
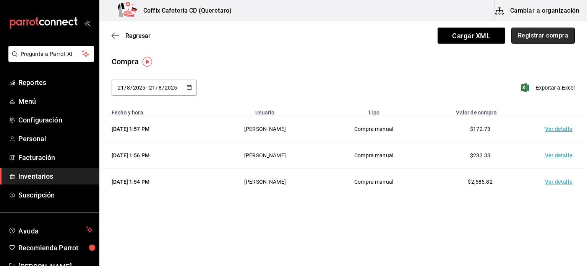
click at [536, 33] on button "Registrar compra" at bounding box center [543, 36] width 63 height 16
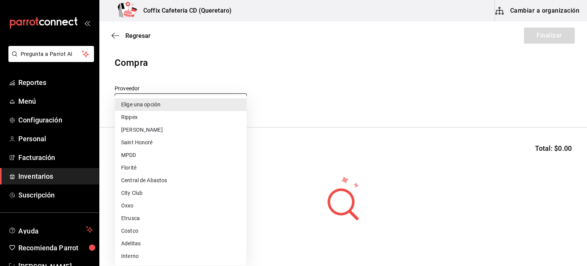
click at [230, 101] on body "Pregunta a Parrot AI Reportes Menú Configuración Personal Facturación Inventari…" at bounding box center [293, 111] width 587 height 223
click at [190, 231] on li "Costco" at bounding box center [181, 230] width 132 height 13
type input "49f9998f-c7e9-41cb-9d0f-f320be7db51c"
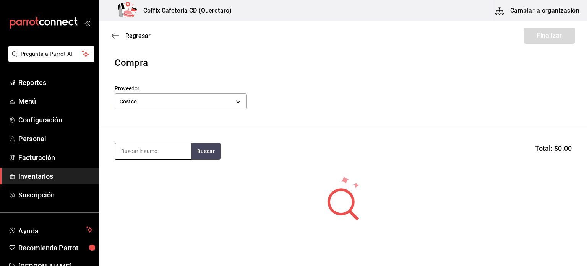
click at [169, 152] on input at bounding box center [153, 151] width 76 height 16
type input "ensalada"
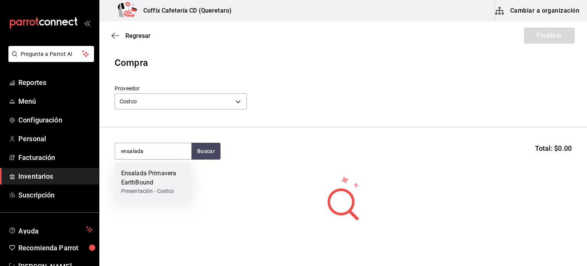
click at [160, 182] on div "Ensalada Primavera EarthBound" at bounding box center [153, 178] width 64 height 18
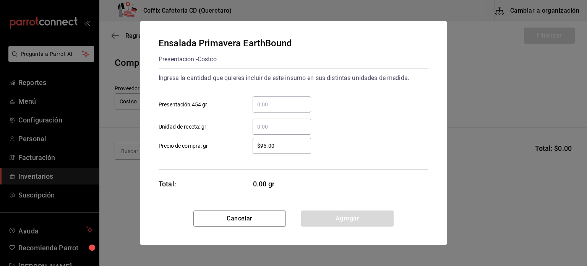
click at [278, 110] on div "​" at bounding box center [282, 104] width 58 height 16
click at [278, 109] on input "​ Presentación 454 gr" at bounding box center [282, 104] width 58 height 9
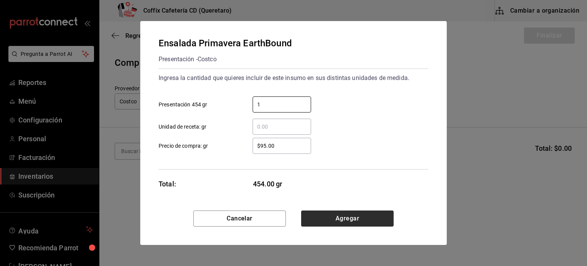
type input "1"
click at [349, 222] on button "Agregar" at bounding box center [347, 218] width 93 height 16
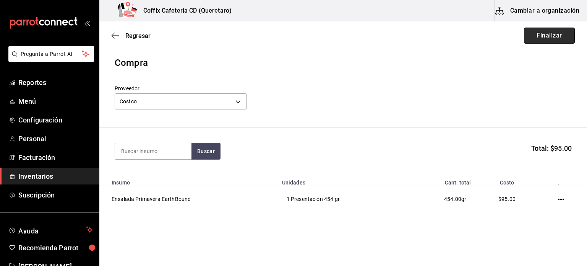
click at [541, 31] on button "Finalizar" at bounding box center [549, 36] width 51 height 16
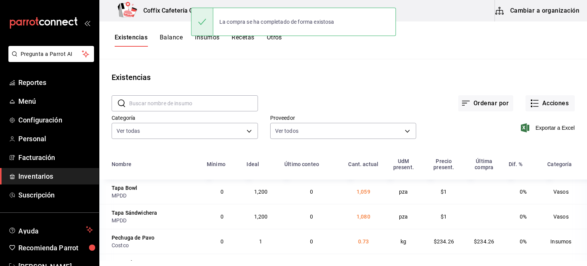
click at [205, 105] on input "text" at bounding box center [193, 103] width 129 height 15
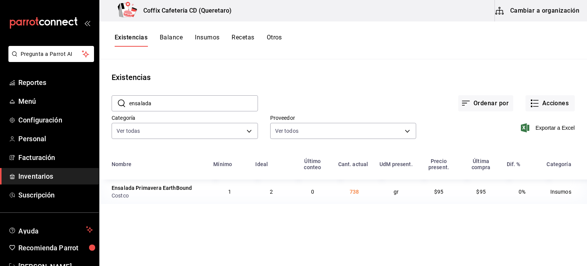
click at [352, 194] on span "738" at bounding box center [354, 191] width 9 height 6
click at [223, 105] on input "ensalada" at bounding box center [193, 103] width 129 height 15
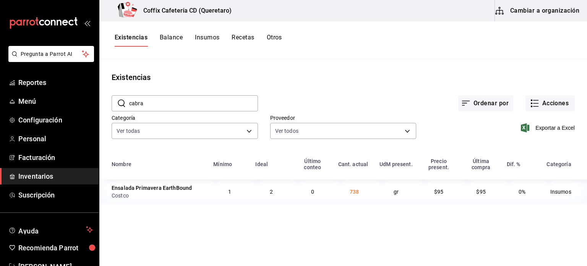
type input "cabra"
click at [353, 193] on span "675" at bounding box center [353, 191] width 9 height 6
click at [550, 104] on button "Acciones" at bounding box center [550, 103] width 49 height 16
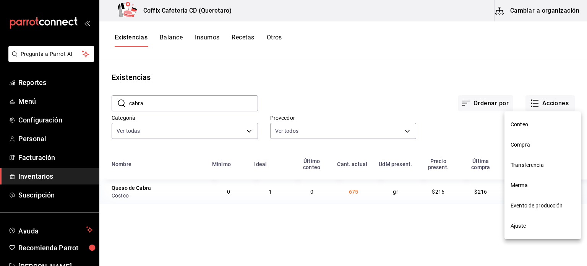
click at [135, 185] on div at bounding box center [293, 133] width 587 height 266
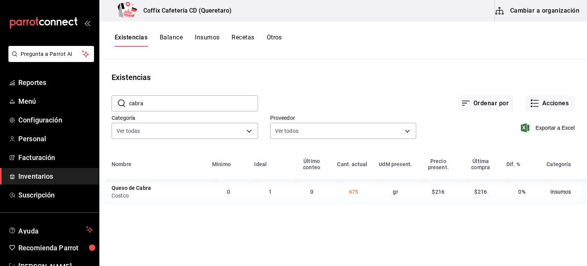
click at [135, 185] on div at bounding box center [293, 133] width 587 height 266
click at [210, 35] on button "Insumos" at bounding box center [207, 40] width 24 height 13
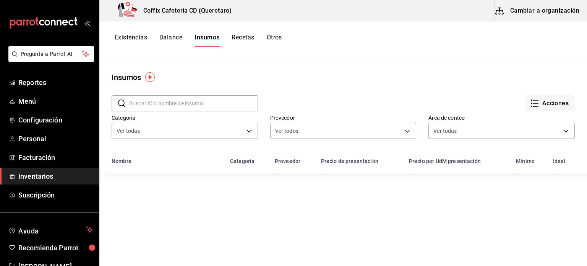
click at [205, 103] on input "text" at bounding box center [193, 103] width 129 height 15
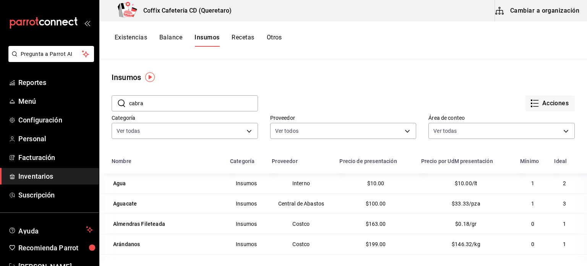
type input "cabra"
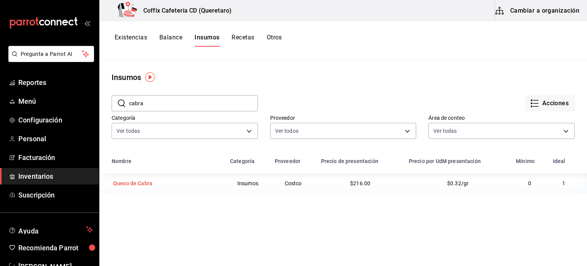
click at [130, 186] on div "Queso de Cabra" at bounding box center [132, 183] width 39 height 8
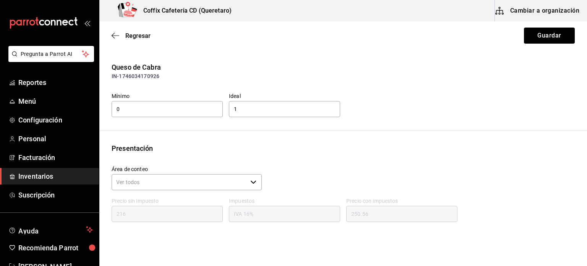
click at [543, 9] on button "Cambiar a organización" at bounding box center [538, 10] width 86 height 21
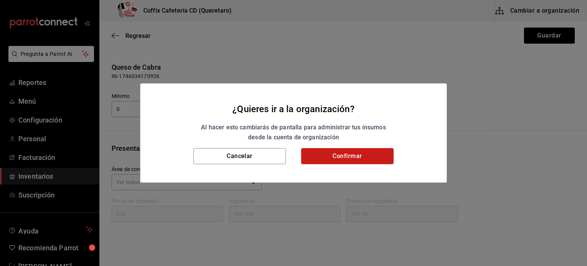
click at [349, 163] on button "Confirmar" at bounding box center [347, 156] width 93 height 16
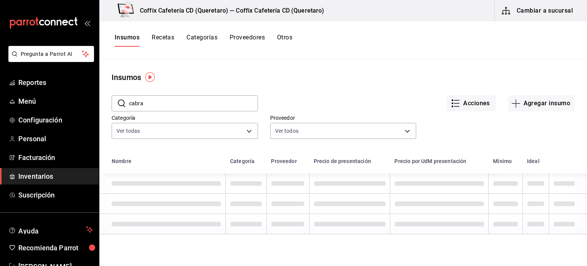
click at [214, 100] on input "cabra" at bounding box center [193, 103] width 129 height 15
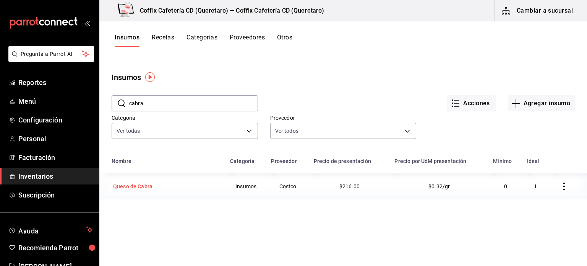
click at [149, 185] on div "Queso de Cabra" at bounding box center [132, 186] width 39 height 8
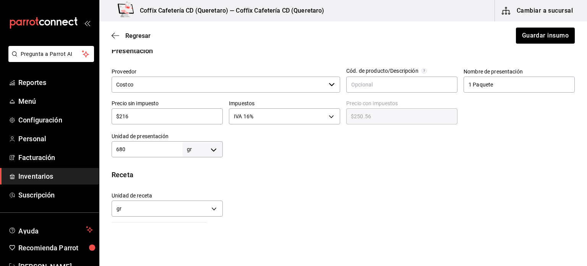
scroll to position [162, 0]
click at [144, 37] on span "Regresar" at bounding box center [137, 35] width 25 height 7
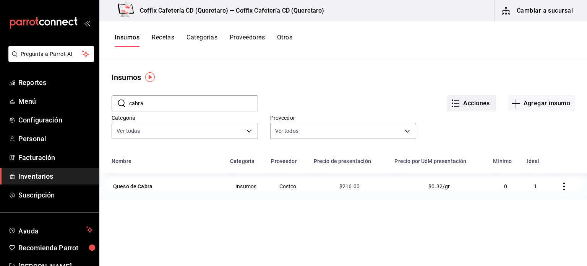
click at [463, 101] on button "Acciones" at bounding box center [471, 103] width 49 height 16
click at [554, 12] on div at bounding box center [293, 133] width 587 height 266
click at [554, 12] on body "Pregunta a Parrot AI Reportes Menú Configuración Personal Facturación Inventari…" at bounding box center [293, 130] width 587 height 260
click at [554, 12] on button "Cambiar a sucursal" at bounding box center [538, 10] width 86 height 21
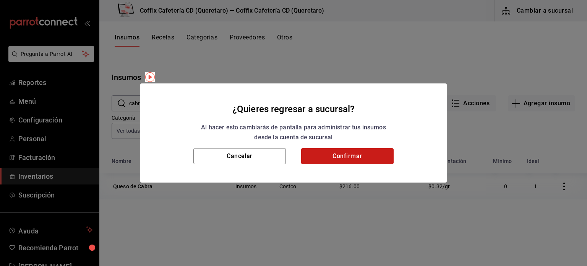
click at [367, 162] on button "Confirmar" at bounding box center [347, 156] width 93 height 16
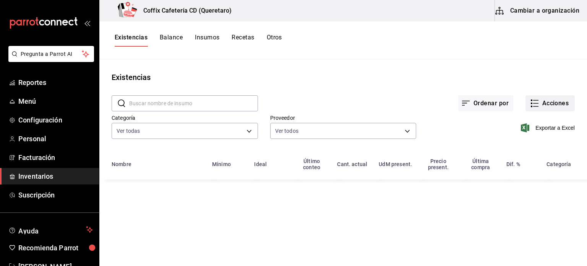
click at [544, 106] on button "Acciones" at bounding box center [550, 103] width 49 height 16
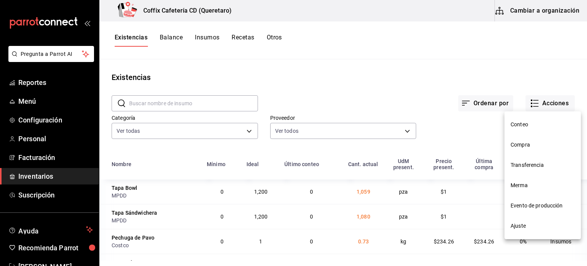
click at [534, 190] on li "Merma" at bounding box center [543, 185] width 76 height 20
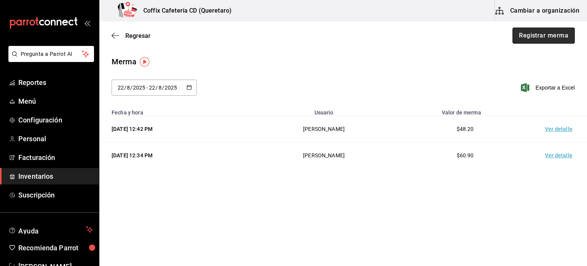
click at [546, 37] on button "Registrar merma" at bounding box center [544, 36] width 62 height 16
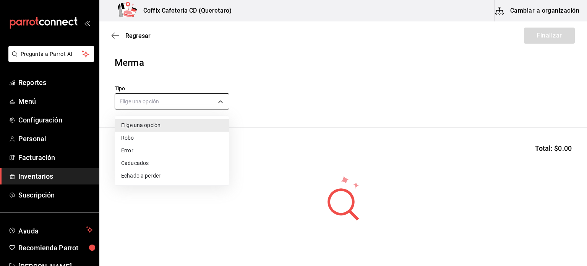
click at [154, 101] on body "Pregunta a Parrot AI Reportes Menú Configuración Personal Facturación Inventari…" at bounding box center [293, 111] width 587 height 223
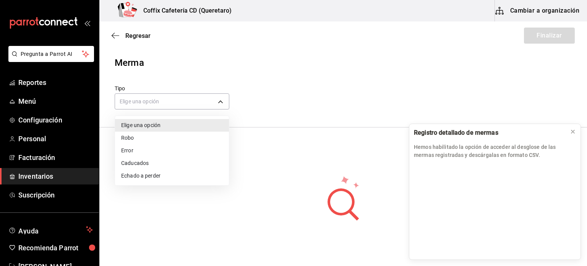
click at [142, 175] on li "Echado a perder" at bounding box center [172, 175] width 114 height 13
type input "SPOILED"
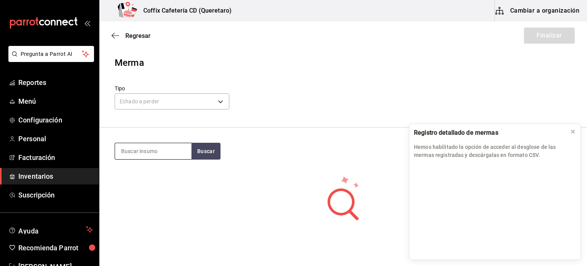
click at [154, 143] on input at bounding box center [153, 151] width 76 height 16
type input "uva"
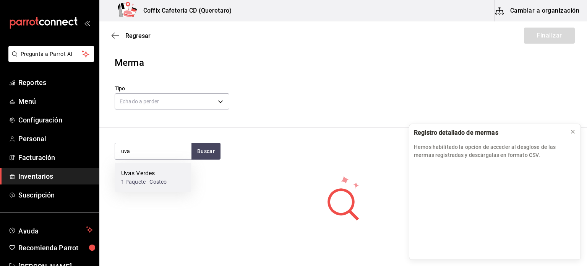
click at [154, 174] on div "Uvas Verdes" at bounding box center [143, 173] width 45 height 9
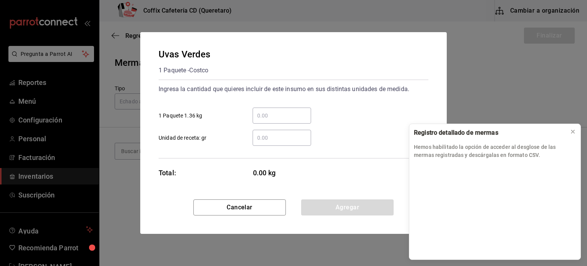
click at [284, 113] on input "​ 1 Paquete 1.36 kg" at bounding box center [282, 115] width 58 height 9
type input "1"
click at [271, 145] on div "​" at bounding box center [282, 138] width 58 height 16
click at [271, 142] on input "​ Unidad de receta: gr" at bounding box center [282, 137] width 58 height 9
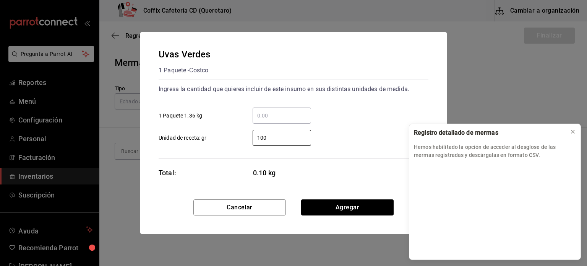
type input "1,000"
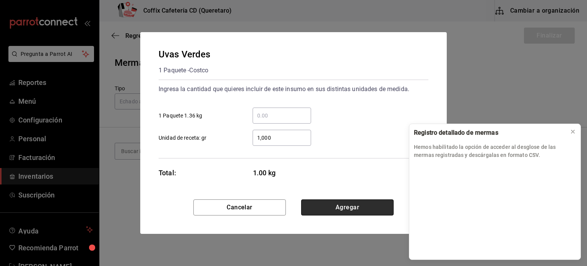
click at [342, 215] on button "Agregar" at bounding box center [347, 207] width 93 height 16
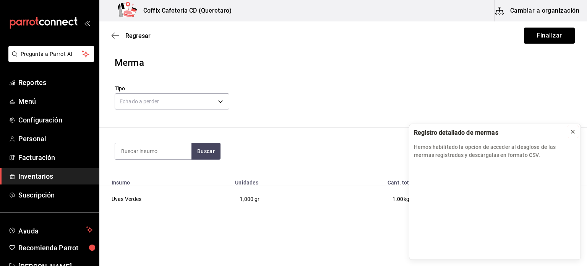
click at [573, 133] on icon at bounding box center [573, 131] width 6 height 6
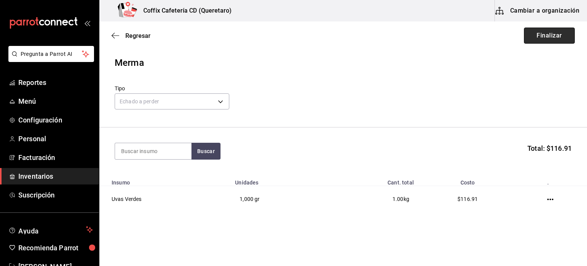
click at [541, 29] on button "Finalizar" at bounding box center [549, 36] width 51 height 16
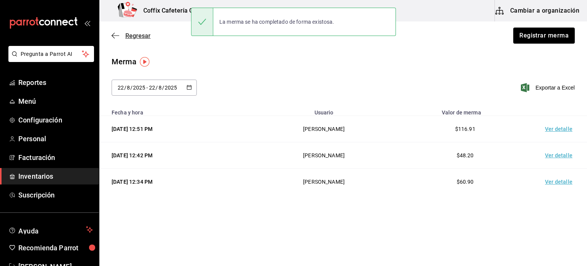
drag, startPoint x: 117, startPoint y: 31, endPoint x: 114, endPoint y: 36, distance: 5.8
click at [114, 36] on div "Regresar Registrar merma" at bounding box center [343, 35] width 488 height 28
click at [114, 36] on icon "button" at bounding box center [116, 35] width 8 height 7
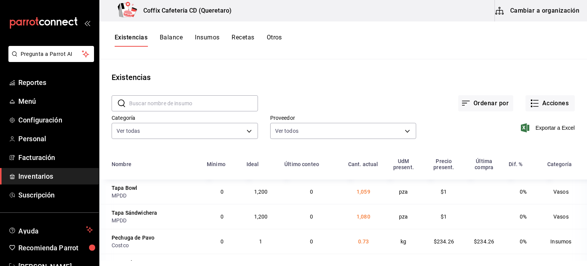
click at [218, 104] on input "text" at bounding box center [193, 103] width 129 height 15
type input "uva"
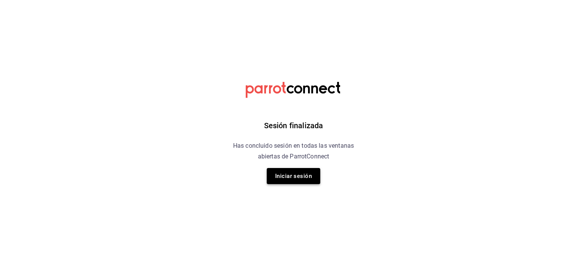
click at [291, 177] on button "Iniciar sesión" at bounding box center [294, 176] width 54 height 16
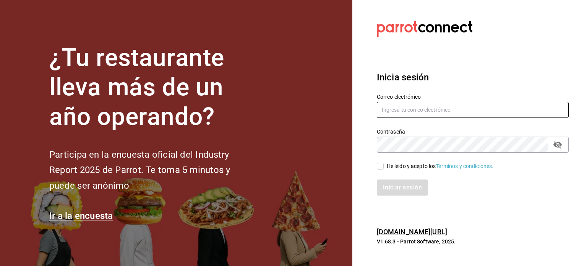
click at [400, 114] on input "text" at bounding box center [473, 110] width 192 height 16
type input "auxiliar.auditoria@diproedic.com"
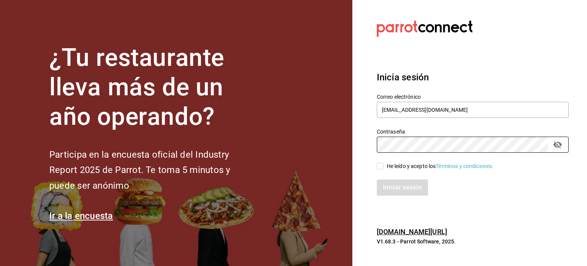
click at [381, 167] on input "He leído y acepto los Términos y condiciones." at bounding box center [380, 165] width 7 height 7
checkbox input "true"
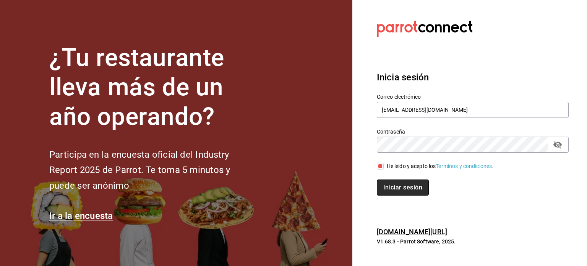
click at [397, 185] on button "Iniciar sesión" at bounding box center [403, 187] width 52 height 16
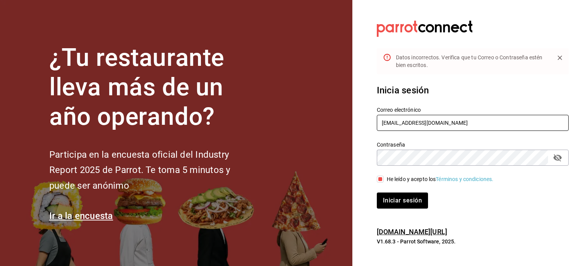
click at [437, 122] on input "auxiliar.auditoria@diproedic.com" at bounding box center [473, 123] width 192 height 16
type input "auxiliar.auditoria@dipromedic.com"
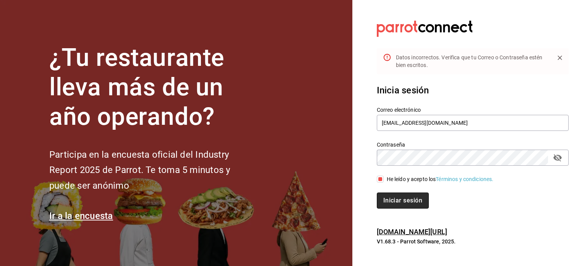
click at [418, 201] on button "Iniciar sesión" at bounding box center [403, 200] width 52 height 16
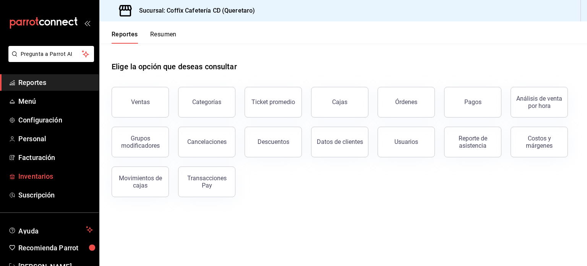
click at [29, 175] on span "Inventarios" at bounding box center [55, 176] width 75 height 10
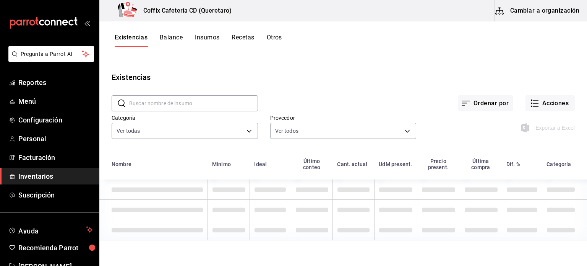
click at [172, 96] on input "text" at bounding box center [193, 103] width 129 height 15
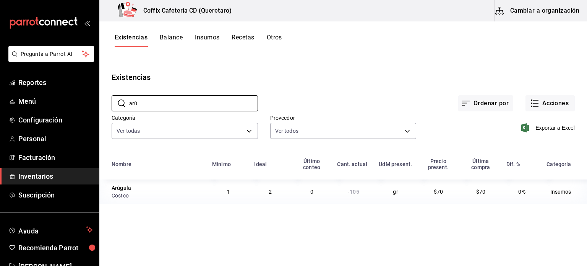
type input "arú"
click at [355, 188] on td "-105" at bounding box center [354, 191] width 42 height 24
click at [556, 101] on button "Acciones" at bounding box center [550, 103] width 49 height 16
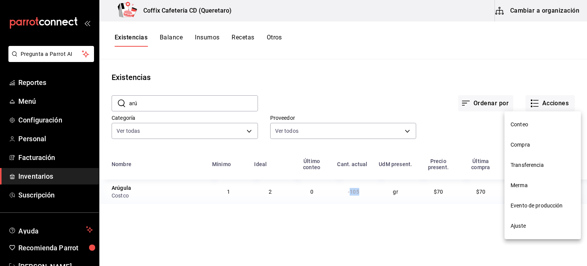
click at [531, 230] on li "Ajuste" at bounding box center [543, 226] width 76 height 20
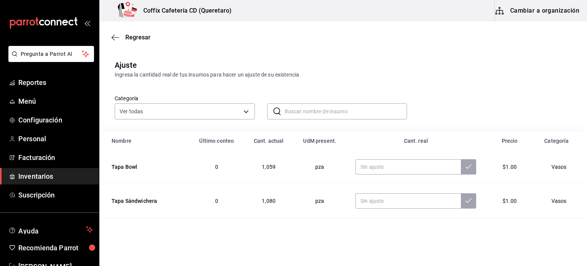
click at [382, 114] on input "text" at bounding box center [346, 111] width 123 height 15
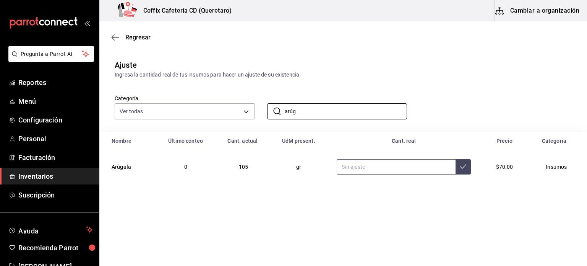
type input "arúg"
click at [361, 165] on input "text" at bounding box center [396, 166] width 119 height 15
click at [117, 37] on icon "button" at bounding box center [116, 37] width 8 height 7
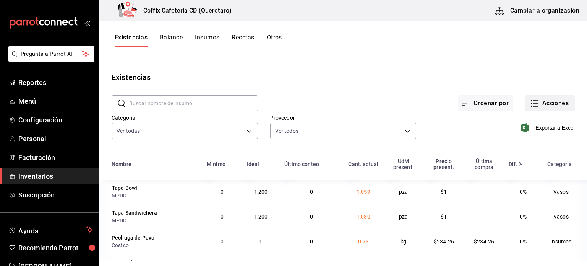
click at [533, 106] on icon "button" at bounding box center [534, 103] width 9 height 9
